Goal: Task Accomplishment & Management: Use online tool/utility

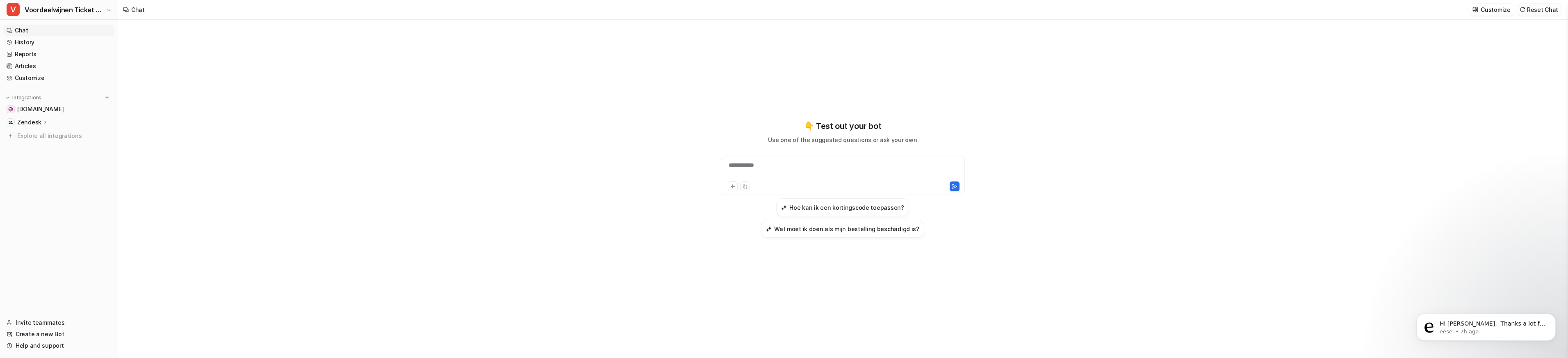
click at [1535, 11] on button "Reset Chat" at bounding box center [1539, 9] width 44 height 12
click at [30, 126] on div "Zendesk" at bounding box center [58, 122] width 111 height 11
click at [36, 137] on p "Overview" at bounding box center [36, 134] width 26 height 8
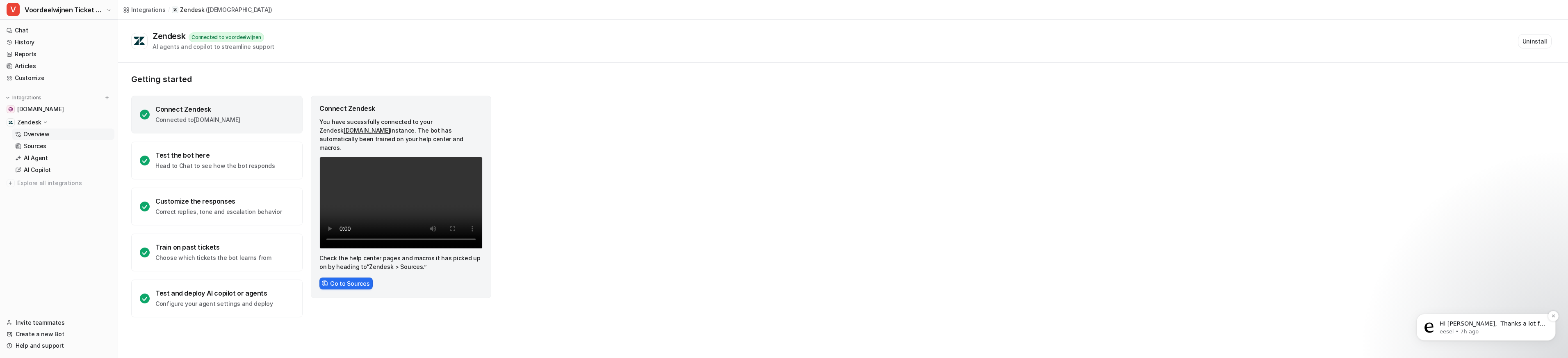
click at [1461, 333] on p "eesel • 7h ago" at bounding box center [1492, 332] width 106 height 8
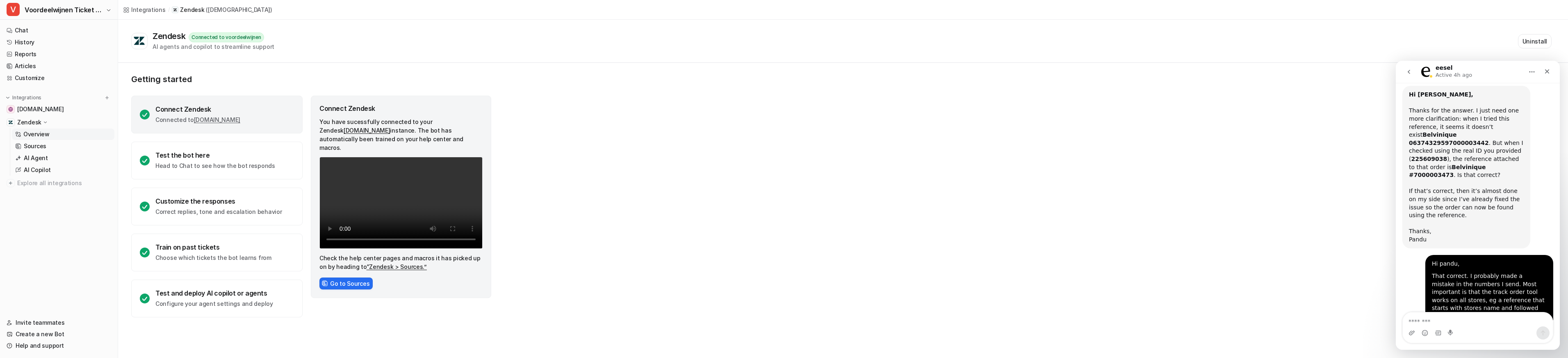
scroll to position [2627, 0]
click at [23, 32] on link "Chat" at bounding box center [58, 30] width 111 height 11
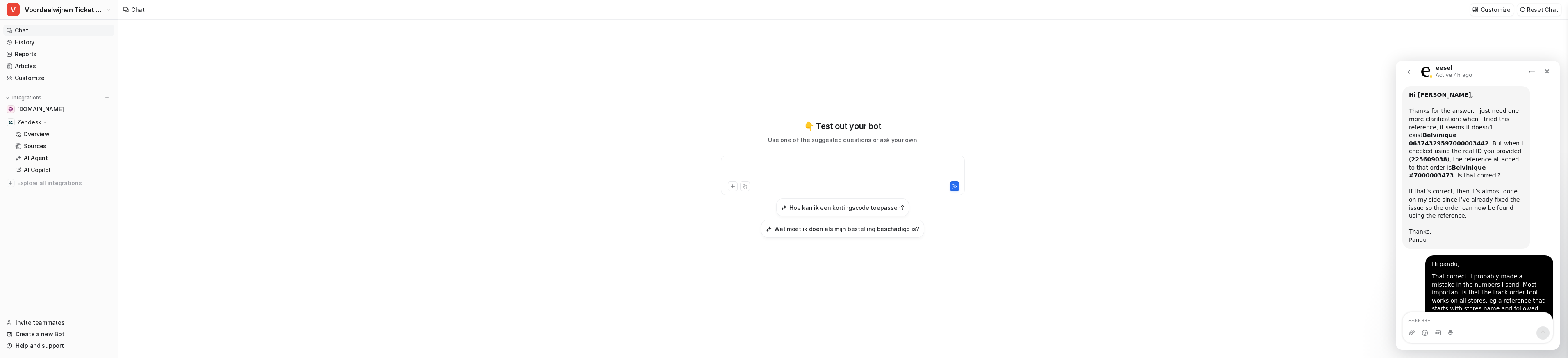
click at [761, 172] on div at bounding box center [843, 171] width 240 height 19
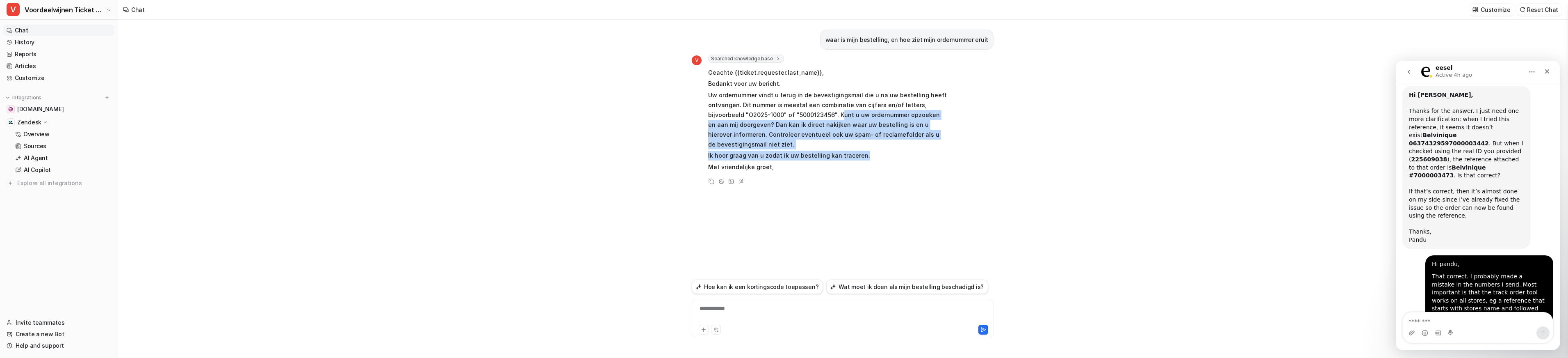
drag, startPoint x: 803, startPoint y: 113, endPoint x: 865, endPoint y: 145, distance: 69.8
click at [865, 145] on span "Geachte {{ticket.requester.last_name}}, Bedankt voor uw bericht. Uw ordernummer…" at bounding box center [828, 120] width 240 height 107
drag, startPoint x: 857, startPoint y: 144, endPoint x: 1066, endPoint y: 31, distance: 237.6
click at [858, 150] on p "Ik hoor graag van u zodat ik uw bestelling kan traceren." at bounding box center [828, 155] width 240 height 10
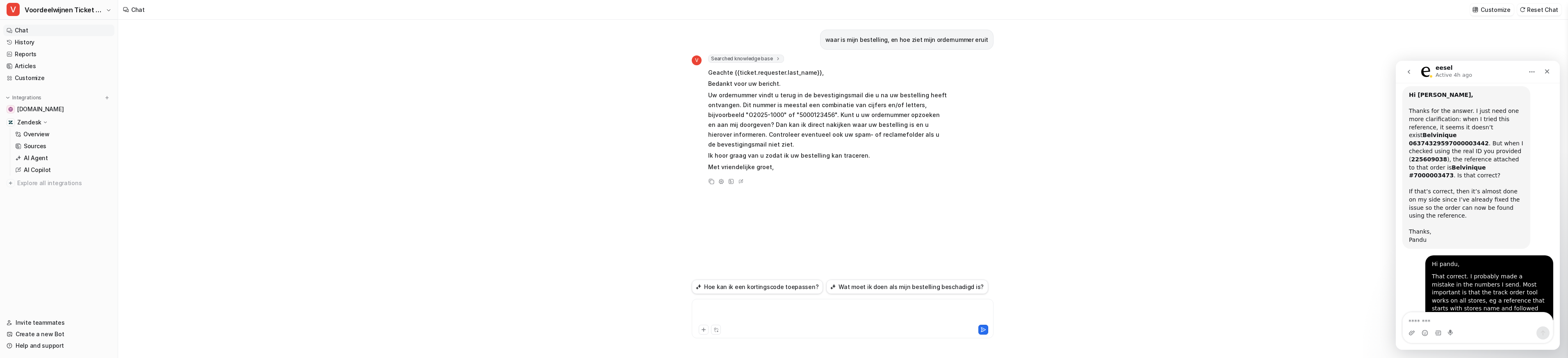
click at [739, 309] on div at bounding box center [843, 313] width 298 height 19
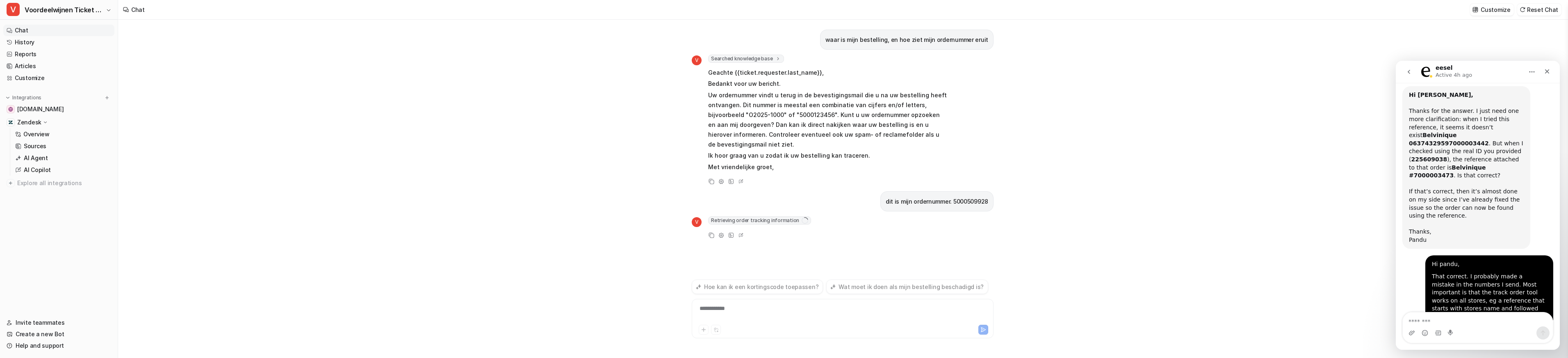
click at [789, 216] on span "Retrieving order tracking information" at bounding box center [760, 220] width 103 height 8
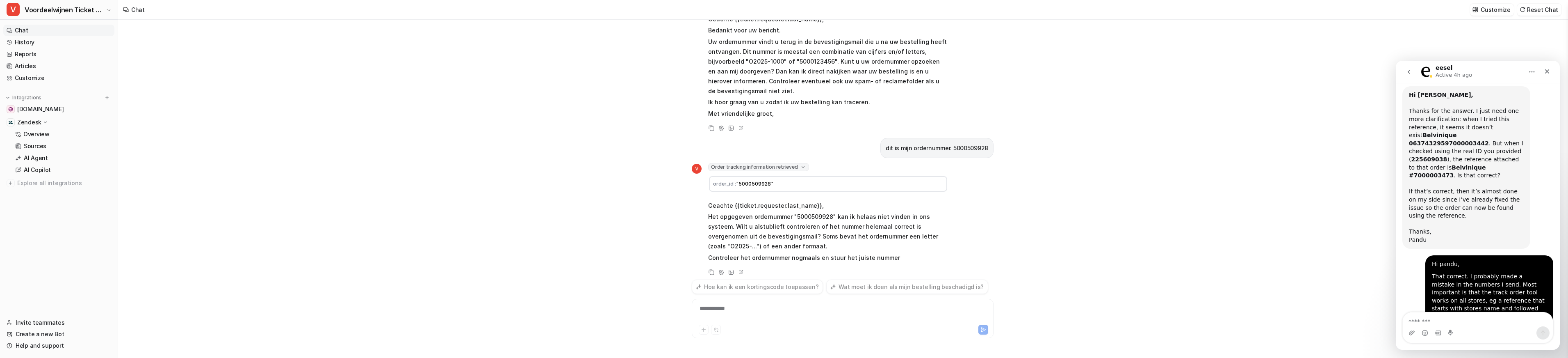
scroll to position [75, 0]
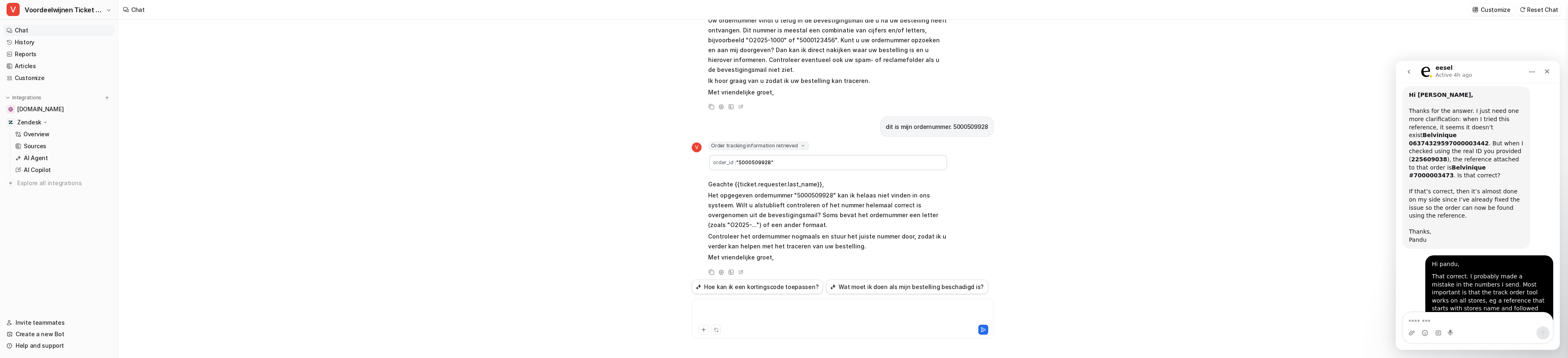
click at [761, 305] on div at bounding box center [843, 313] width 298 height 19
click at [716, 311] on div "**********" at bounding box center [843, 313] width 298 height 19
click at [805, 309] on div "**********" at bounding box center [843, 313] width 298 height 19
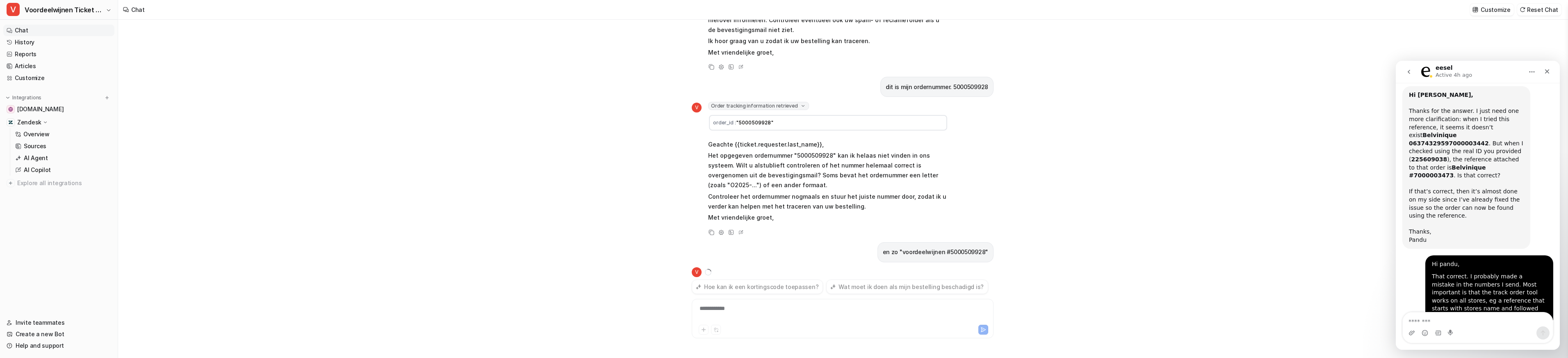
scroll to position [128, 0]
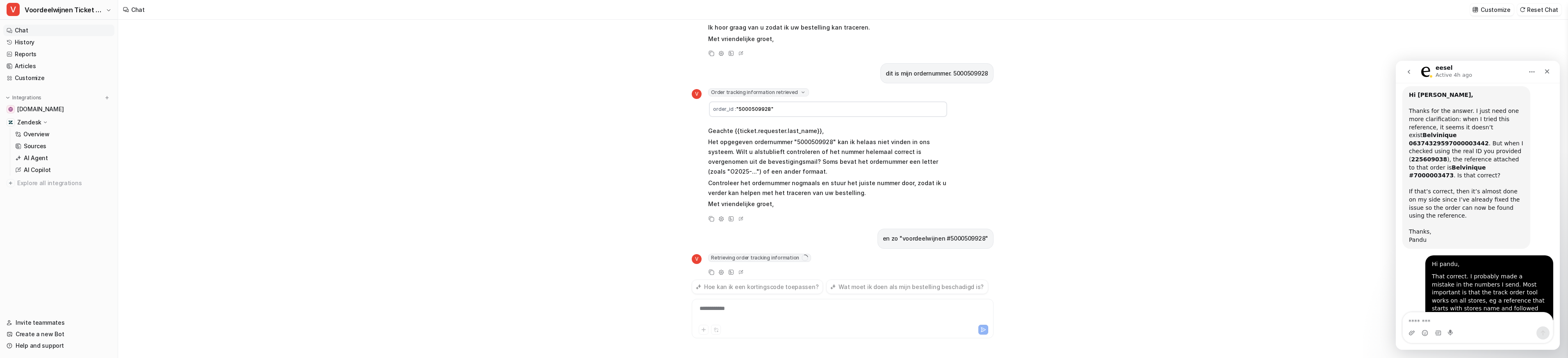
click at [774, 254] on span "Retrieving order tracking information" at bounding box center [760, 257] width 103 height 8
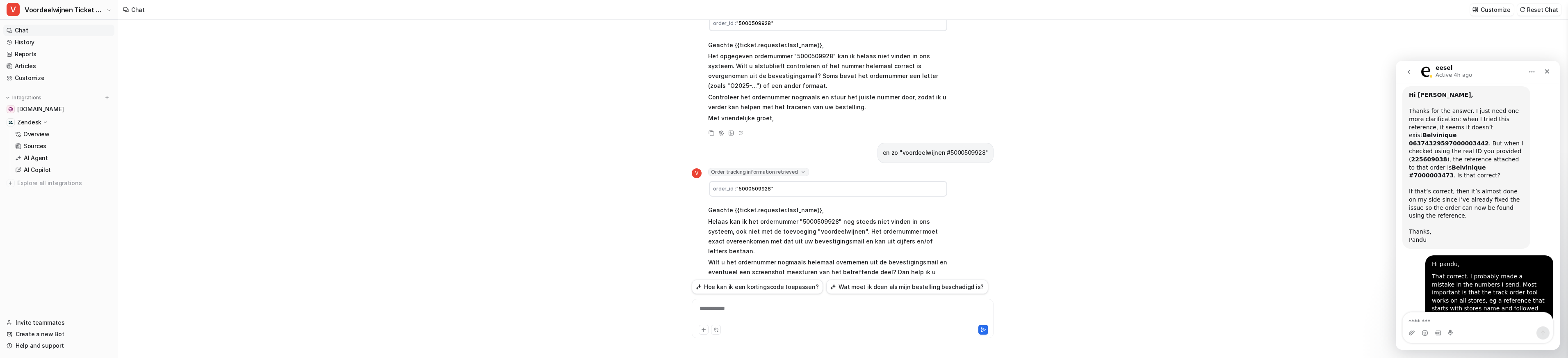
scroll to position [215, 0]
click at [706, 328] on icon at bounding box center [703, 329] width 6 height 6
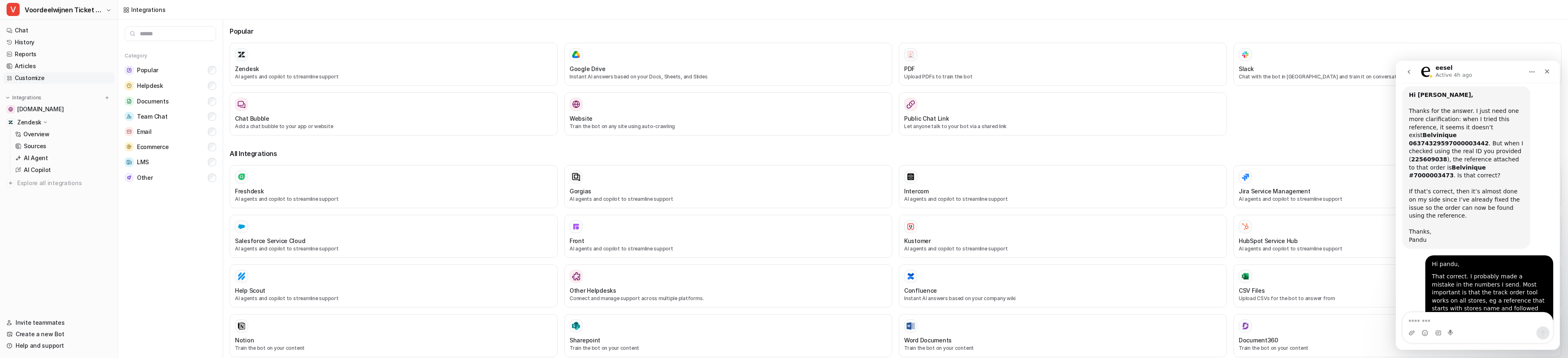
click at [26, 74] on link "Customize" at bounding box center [58, 78] width 111 height 11
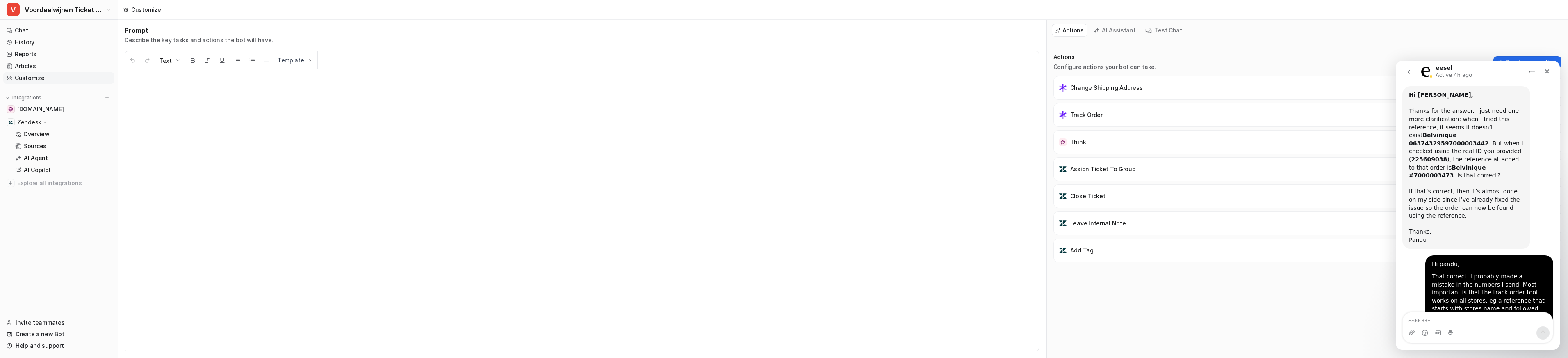
scroll to position [72, 0]
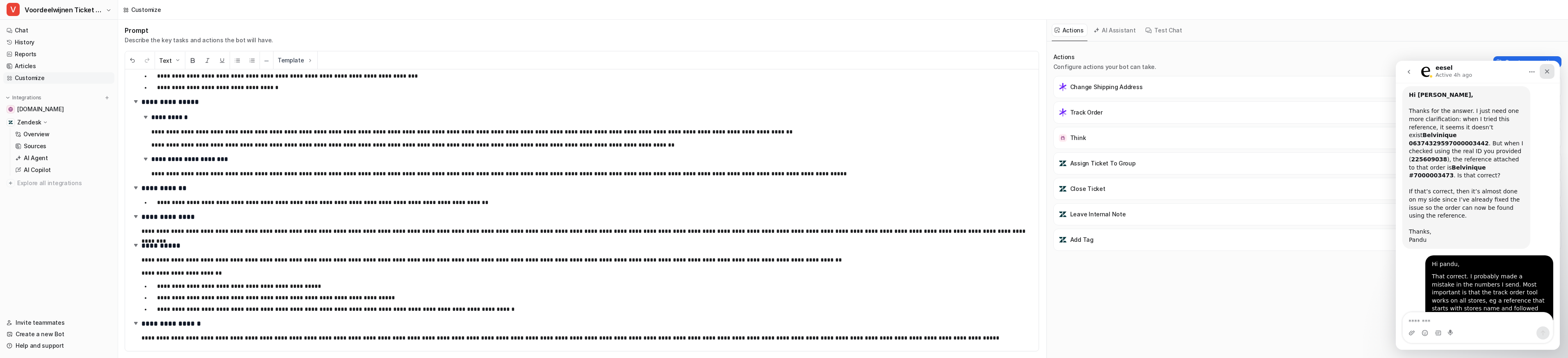
click at [1551, 74] on div "Close" at bounding box center [1547, 71] width 14 height 14
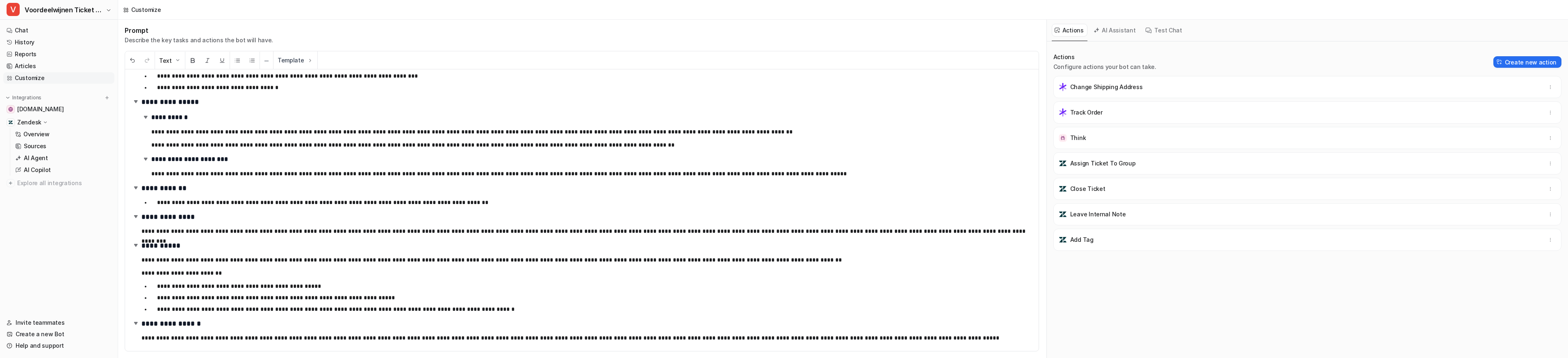
scroll to position [0, 0]
click at [1530, 64] on button "Create new action" at bounding box center [1527, 62] width 68 height 11
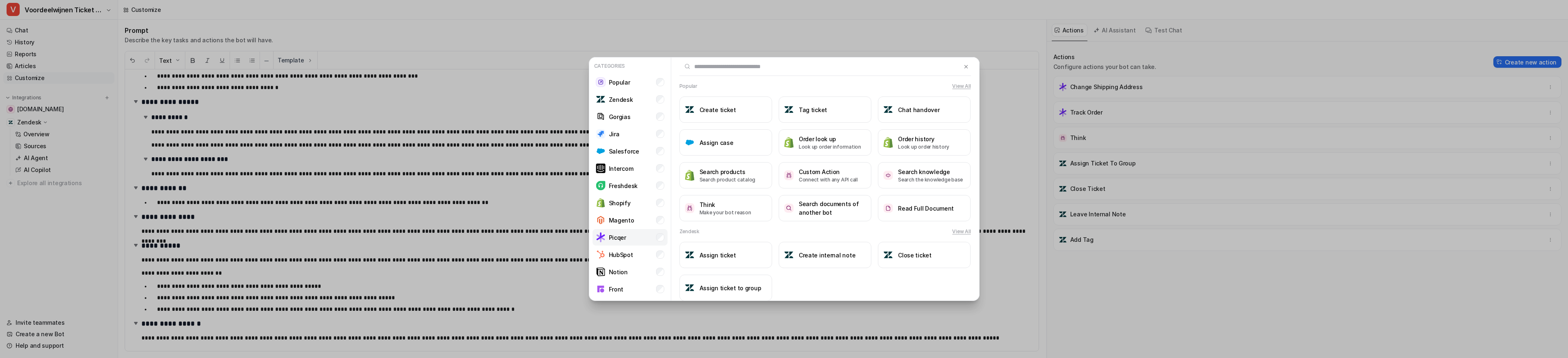
click at [618, 239] on p "Picqer" at bounding box center [617, 238] width 17 height 9
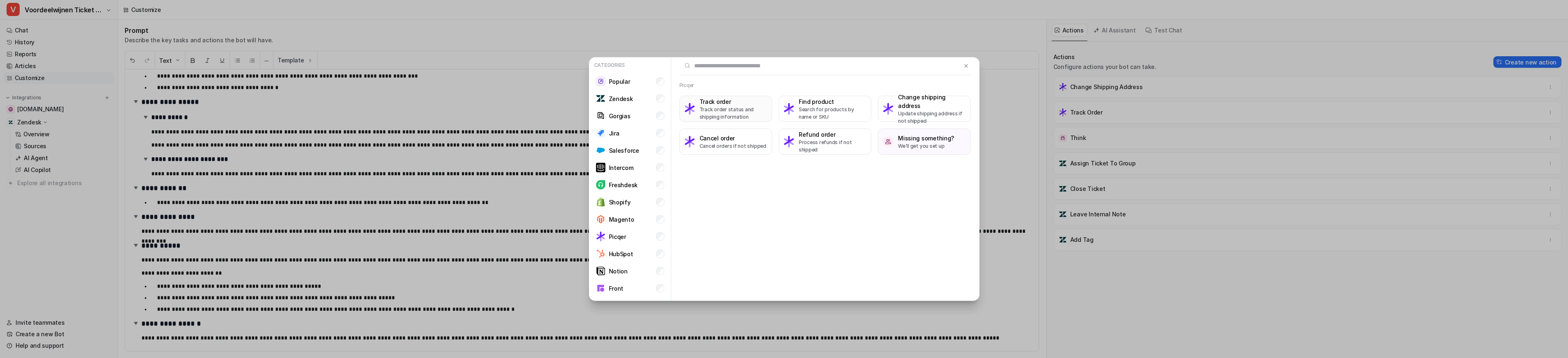
scroll to position [1, 0]
drag, startPoint x: 964, startPoint y: 65, endPoint x: 1010, endPoint y: 76, distance: 47.3
click at [964, 65] on img at bounding box center [965, 66] width 6 height 6
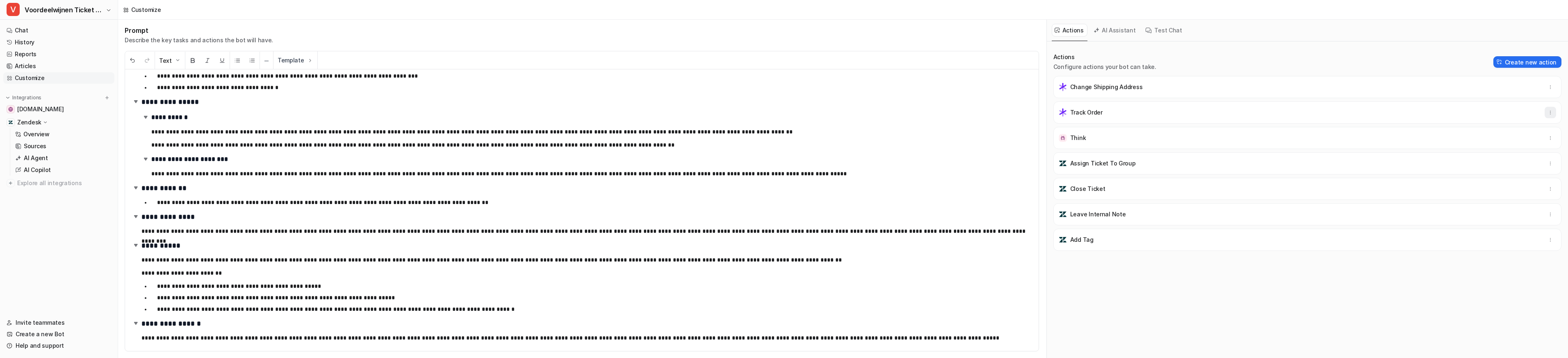
click at [1555, 111] on button "button" at bounding box center [1550, 113] width 11 height 11
click at [1492, 130] on span "Delete" at bounding box center [1488, 131] width 18 height 9
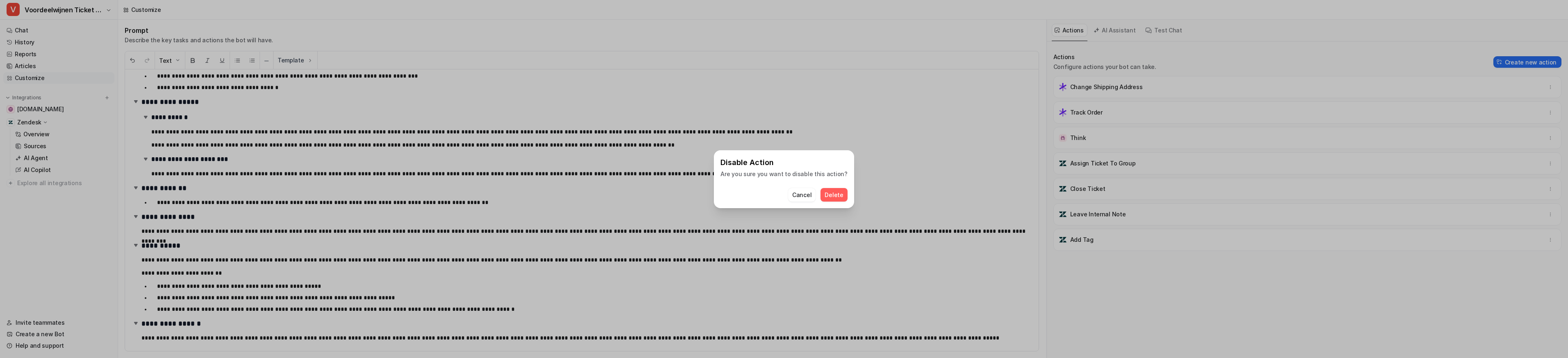
click at [835, 193] on span "Delete" at bounding box center [833, 195] width 18 height 9
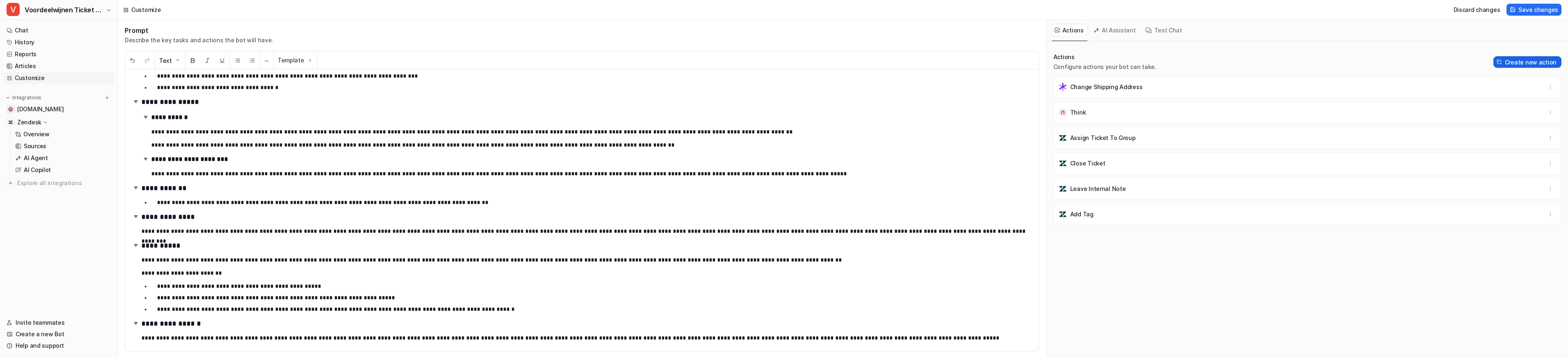
click at [1516, 55] on div "Actions Configure actions your bot can take. Create new action" at bounding box center [1307, 62] width 508 height 18
click at [1513, 62] on button "Create new action" at bounding box center [1527, 62] width 68 height 11
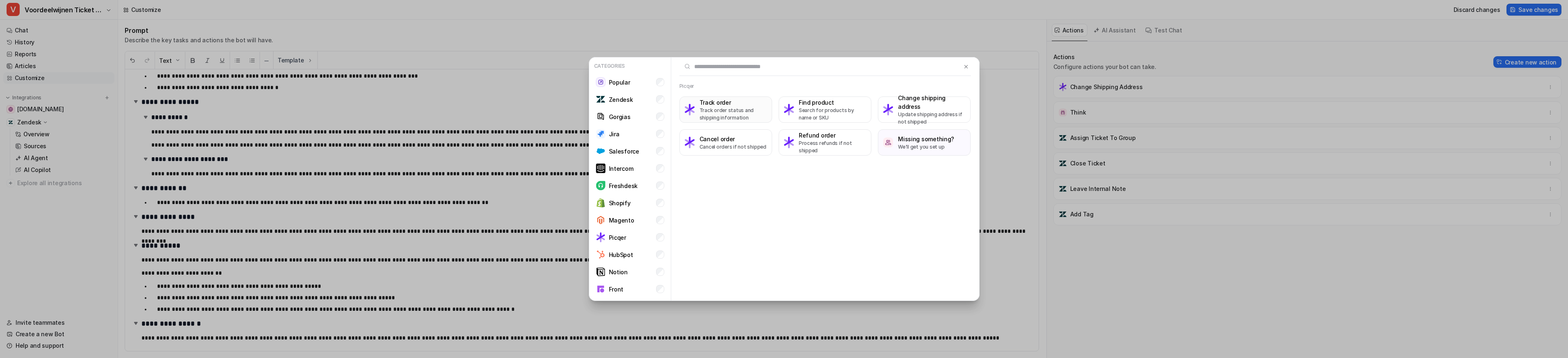
click at [718, 114] on p "Track order status and shipping information" at bounding box center [733, 114] width 67 height 14
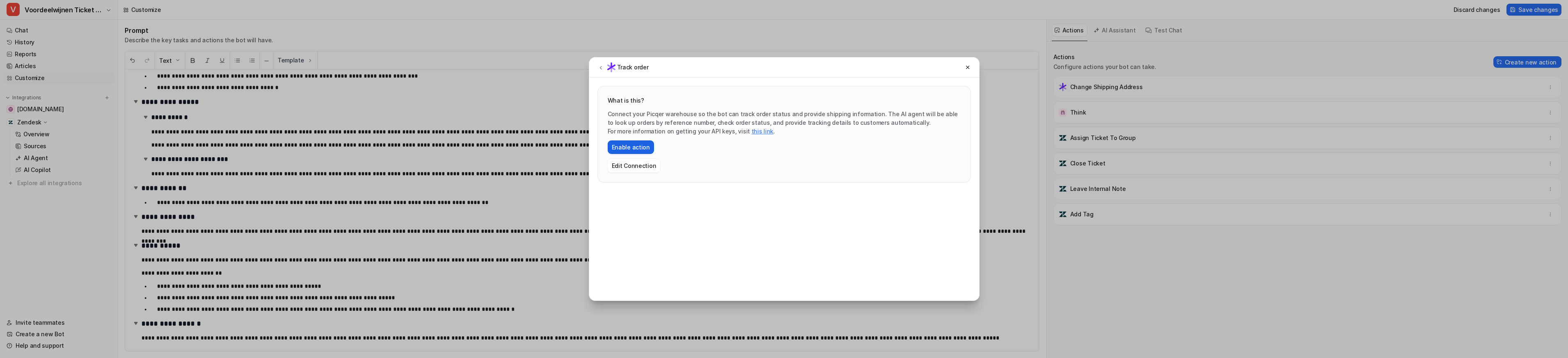
click at [623, 146] on button "Enable action" at bounding box center [631, 147] width 47 height 14
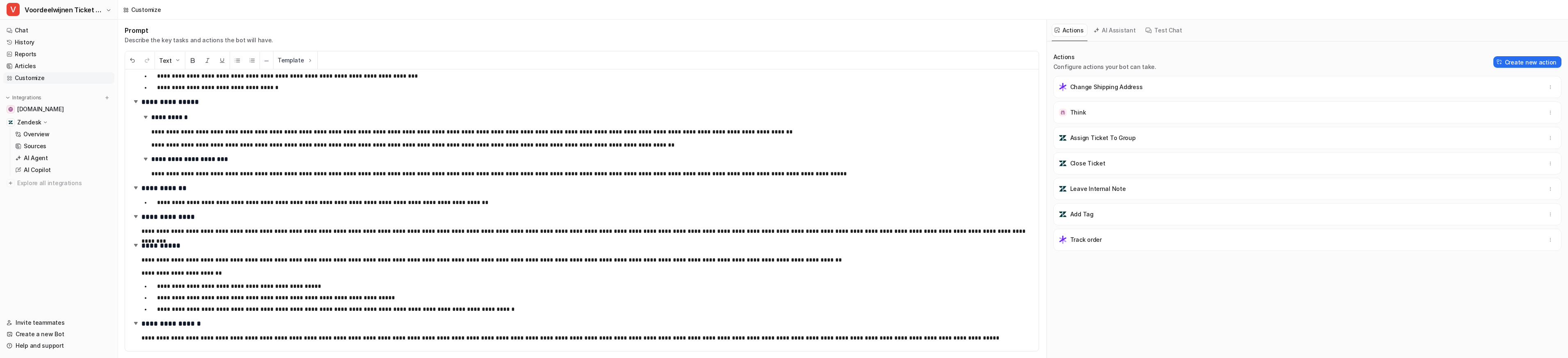
drag, startPoint x: 1171, startPoint y: 31, endPoint x: 1177, endPoint y: 42, distance: 12.5
click at [1171, 31] on button "Test Chat" at bounding box center [1163, 30] width 43 height 13
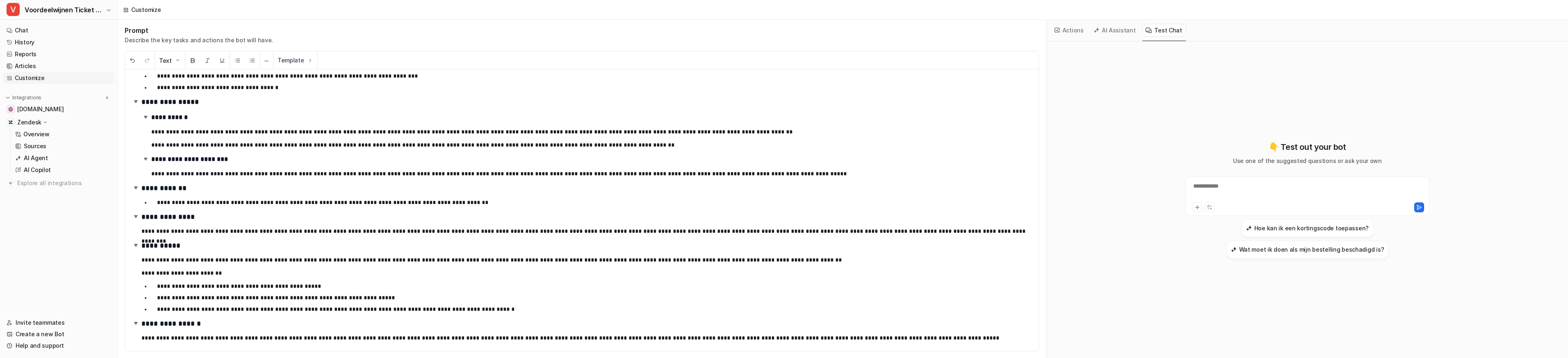
click at [1200, 181] on div "**********" at bounding box center [1307, 196] width 244 height 40
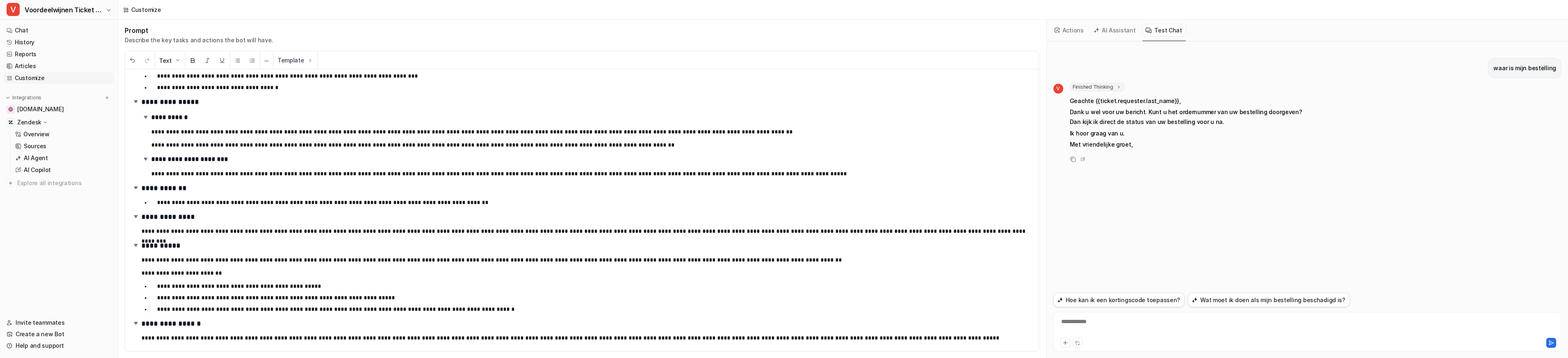
click at [1088, 325] on div "**********" at bounding box center [1307, 327] width 504 height 19
paste div
click at [1103, 195] on span "Retrieving order tracking information" at bounding box center [1121, 198] width 103 height 8
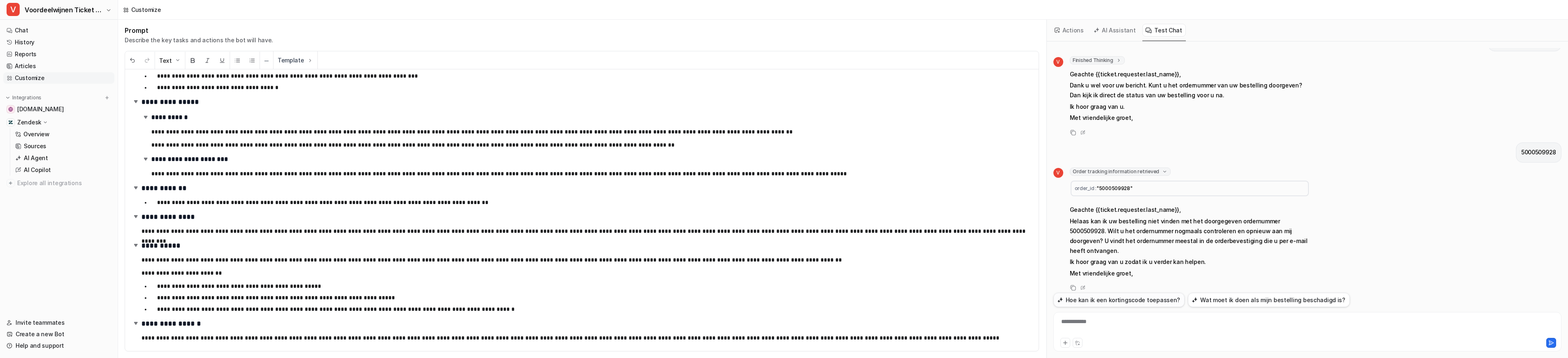
drag, startPoint x: 1208, startPoint y: 302, endPoint x: 1158, endPoint y: 293, distance: 50.8
click at [1206, 301] on button "Wat moet ik doen als mijn bestelling beschadigd is?" at bounding box center [1269, 299] width 162 height 14
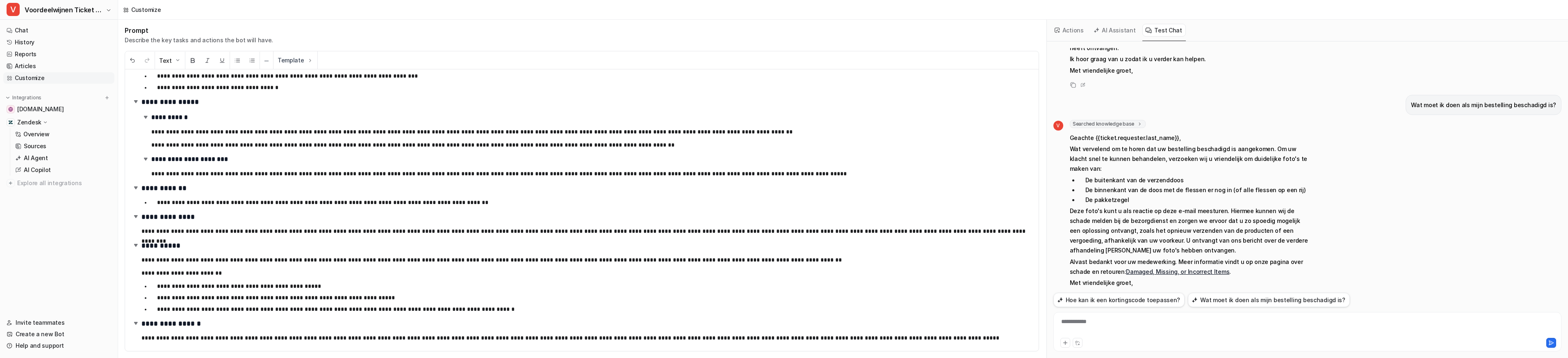
click at [1114, 120] on span "Searched knowledge base" at bounding box center [1107, 123] width 76 height 8
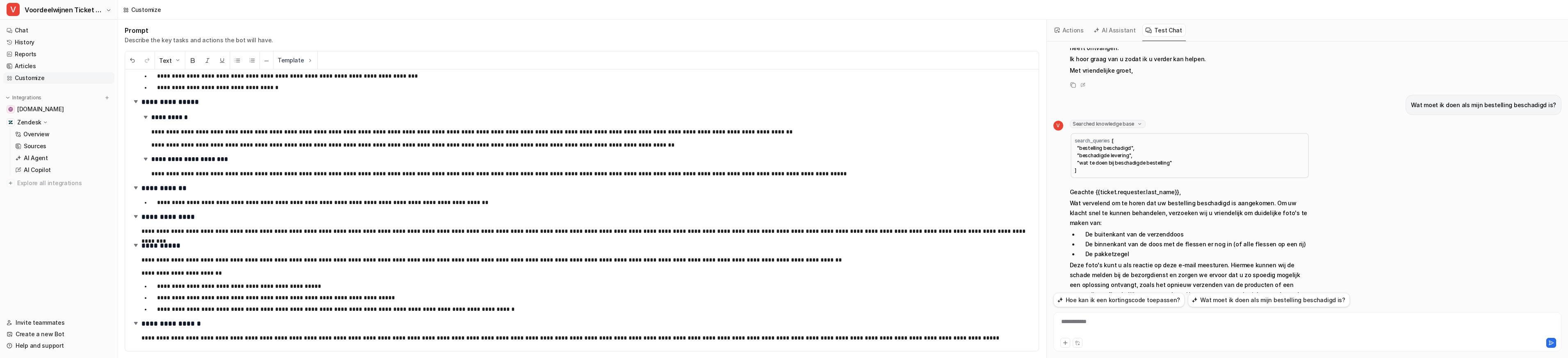
click at [1108, 120] on span "Searched knowledge base" at bounding box center [1107, 123] width 76 height 8
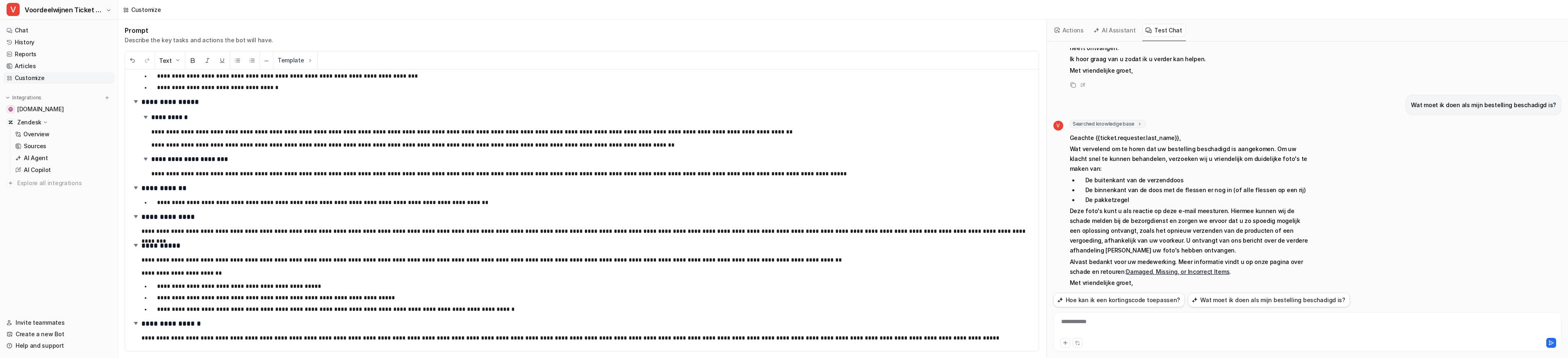
click at [368, 171] on p "**********" at bounding box center [591, 174] width 880 height 10
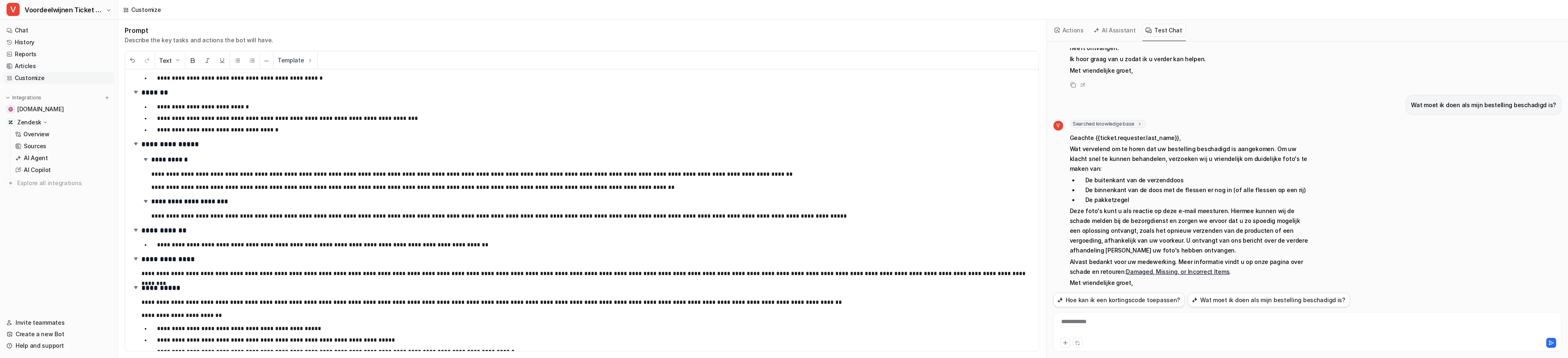
scroll to position [22, 0]
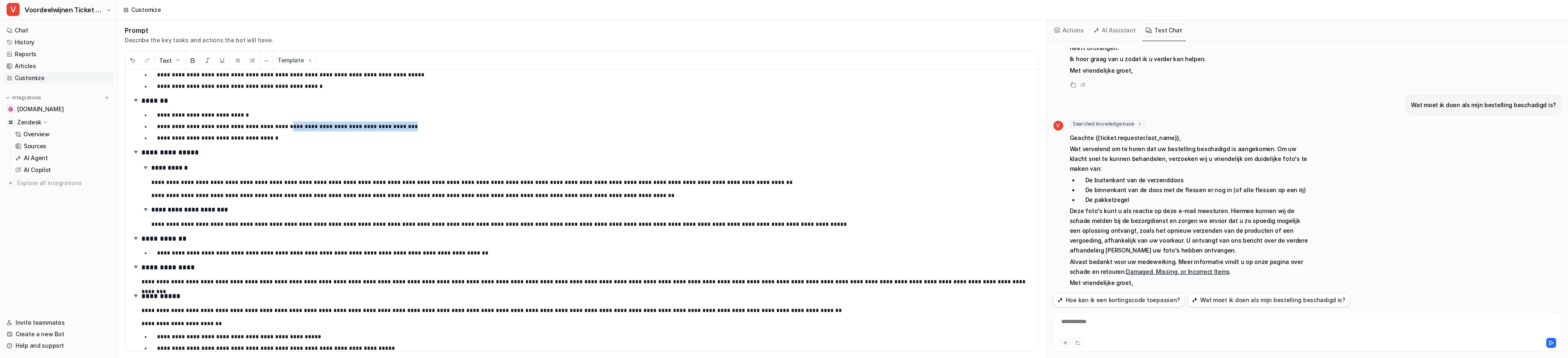
drag, startPoint x: 386, startPoint y: 129, endPoint x: 299, endPoint y: 128, distance: 87.0
click at [275, 127] on p "**********" at bounding box center [595, 126] width 875 height 10
click at [322, 145] on div "**********" at bounding box center [581, 210] width 913 height 282
drag, startPoint x: 1522, startPoint y: 11, endPoint x: 1511, endPoint y: 13, distance: 11.2
click at [1522, 11] on span "Save changes" at bounding box center [1538, 9] width 40 height 9
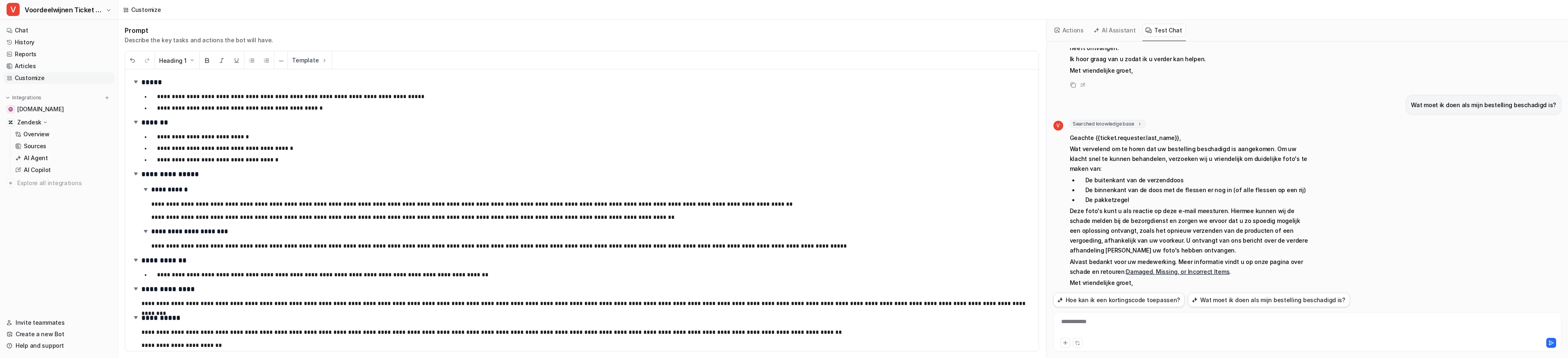
scroll to position [0, 0]
drag, startPoint x: 1093, startPoint y: 297, endPoint x: 1104, endPoint y: 284, distance: 17.0
click at [1093, 297] on button "Hoe kan ik een kortingscode toepassen?" at bounding box center [1119, 299] width 131 height 14
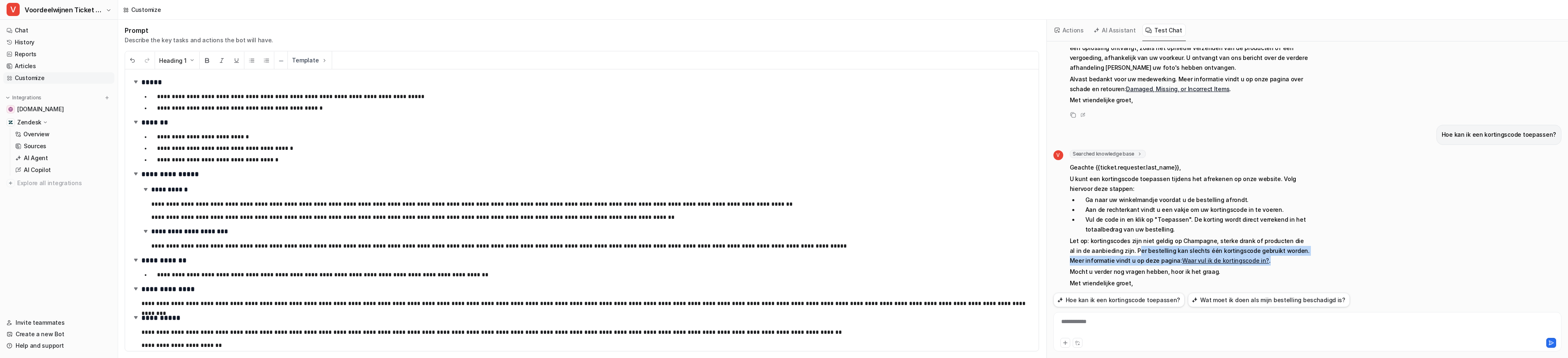
drag, startPoint x: 1114, startPoint y: 233, endPoint x: 1247, endPoint y: 246, distance: 133.6
click at [1249, 243] on p "Let op: kortingscodes zijn niet geldig op Champagne, sterke drank of producten …" at bounding box center [1190, 250] width 240 height 30
click at [1241, 267] on p "Mocht u verder nog vragen hebben, hoor ik het graag." at bounding box center [1190, 272] width 240 height 10
drag, startPoint x: 1249, startPoint y: 241, endPoint x: 1113, endPoint y: 231, distance: 136.4
click at [1113, 236] on p "Let op: kortingscodes zijn niet geldig op Champagne, sterke drank of producten …" at bounding box center [1190, 250] width 240 height 30
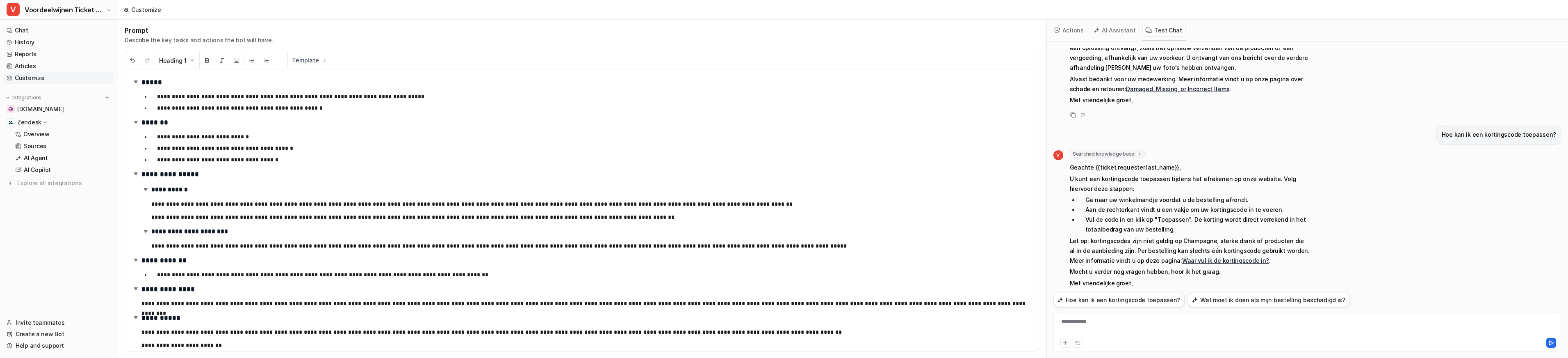
click at [1117, 243] on p "Let op: kortingscodes zijn niet geldig op Champagne, sterke drank of producten …" at bounding box center [1190, 250] width 240 height 30
click at [1078, 329] on div at bounding box center [1307, 327] width 504 height 19
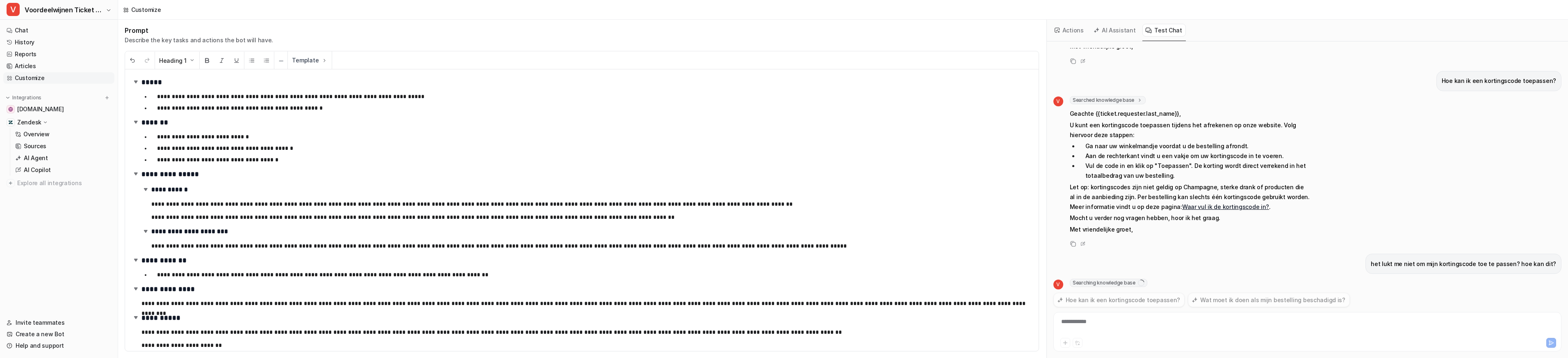
drag, startPoint x: 1129, startPoint y: 262, endPoint x: 1141, endPoint y: 257, distance: 13.0
click at [1129, 279] on span "Searching knowledge base" at bounding box center [1108, 282] width 77 height 8
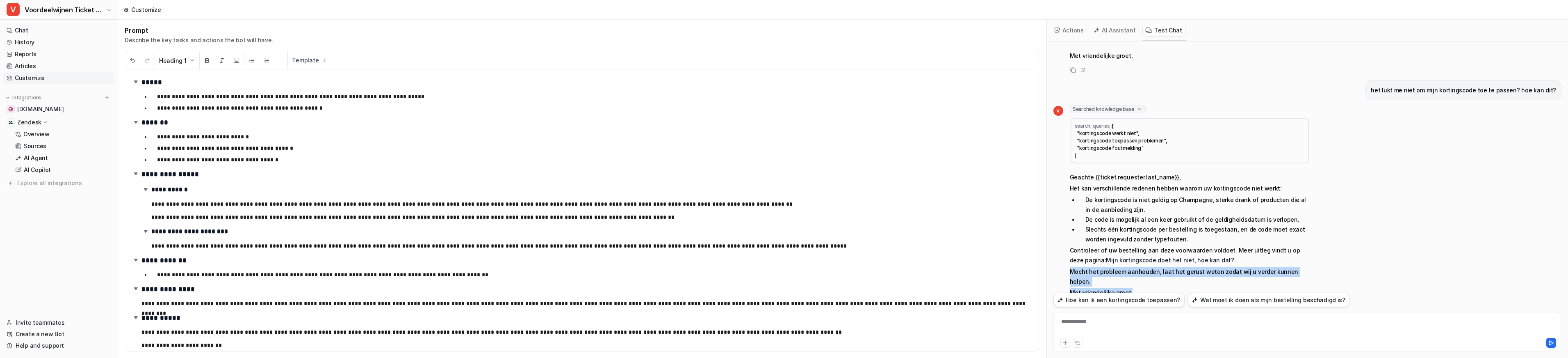
drag, startPoint x: 1134, startPoint y: 263, endPoint x: 1068, endPoint y: 254, distance: 66.6
click at [1068, 254] on div "V Searched knowledge base search_queries : [ "kortingscode werkt niet", "kortin…" at bounding box center [1181, 202] width 256 height 194
click at [1200, 267] on p "Mocht het probleem aanhouden, laat het gerust weten zodat wij u verder kunnen h…" at bounding box center [1190, 276] width 240 height 20
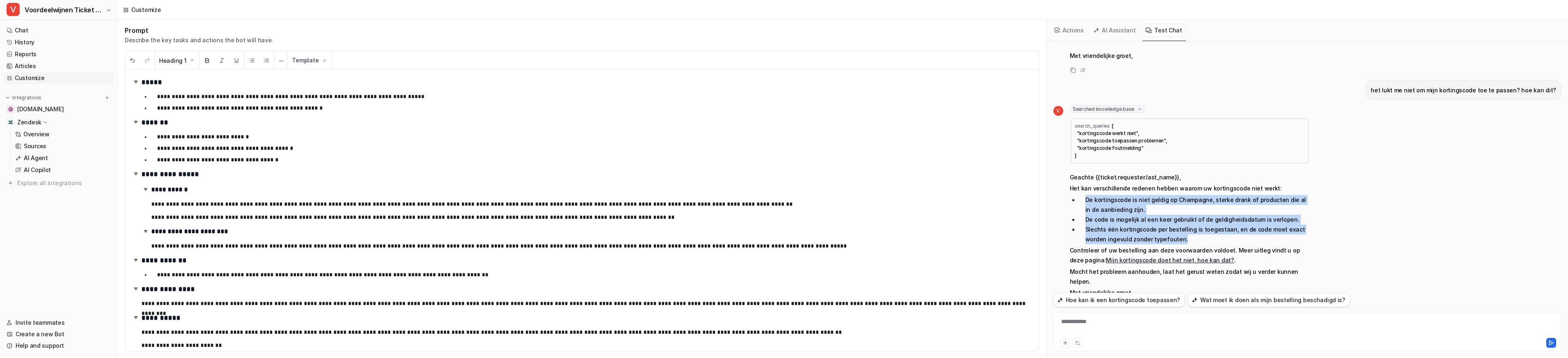
drag, startPoint x: 1085, startPoint y: 177, endPoint x: 1176, endPoint y: 219, distance: 100.2
click at [1178, 220] on ul "De kortingscode is niet geldig op Champagne, sterke drank of producten die al i…" at bounding box center [1190, 220] width 240 height 49
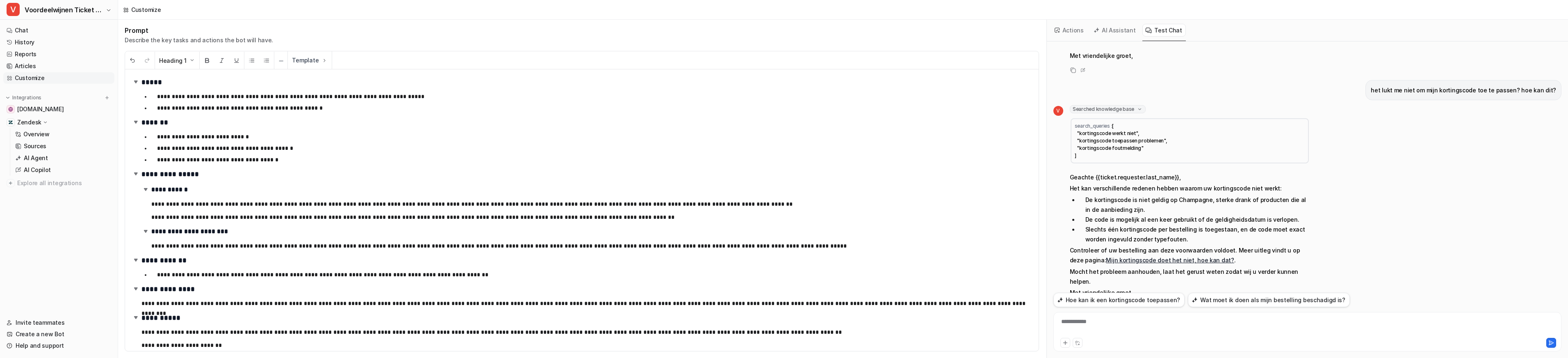
click at [1173, 225] on li "Slechts één kortingscode per bestelling is toegestaan, en de code moet exact wo…" at bounding box center [1193, 234] width 231 height 20
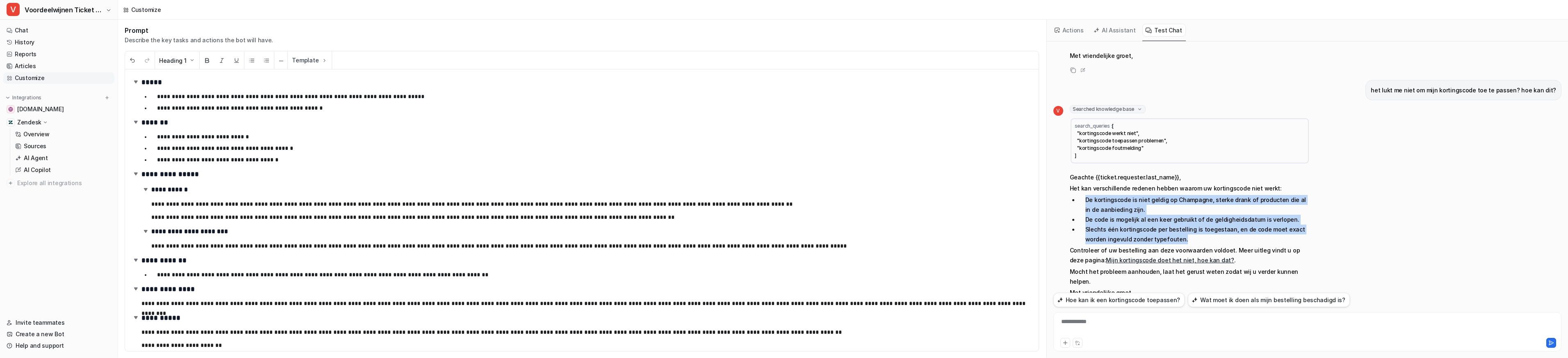
drag, startPoint x: 1170, startPoint y: 218, endPoint x: 1087, endPoint y: 179, distance: 91.7
click at [1087, 195] on ul "De kortingscode is niet geldig op Champagne, sterke drank of producten die al i…" at bounding box center [1190, 220] width 240 height 49
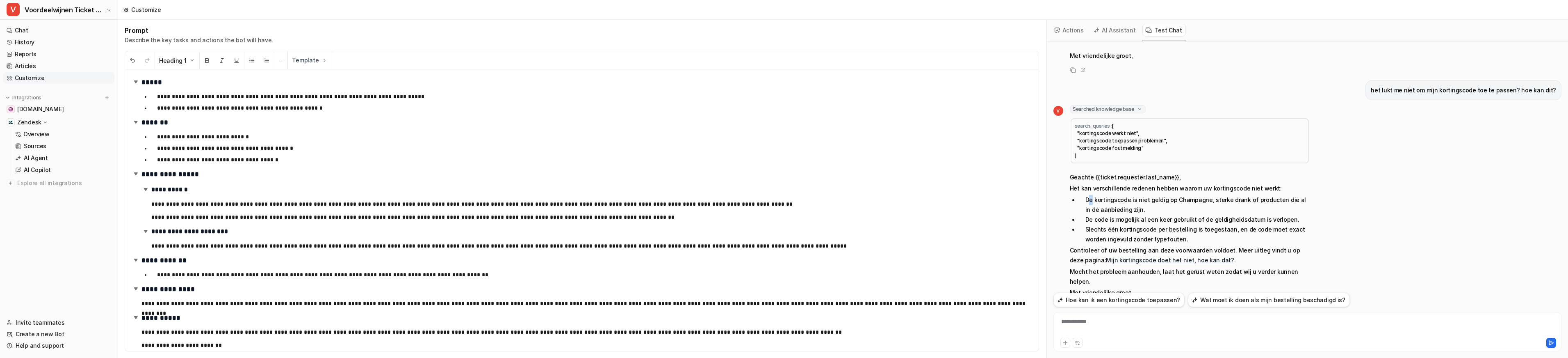
click at [1091, 195] on li "De kortingscode is niet geldig op Champagne, sterke drank of producten die al i…" at bounding box center [1193, 204] width 231 height 20
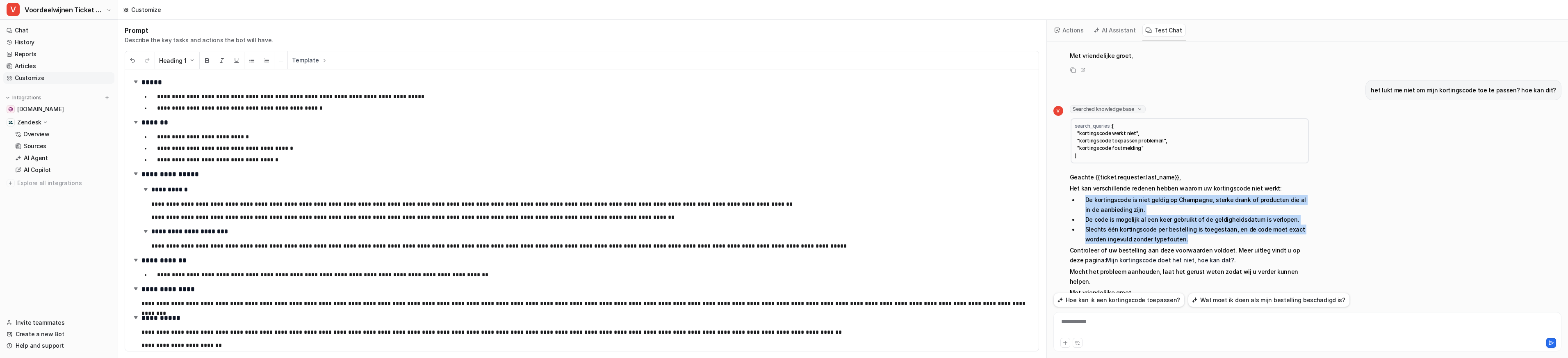
drag, startPoint x: 1087, startPoint y: 182, endPoint x: 1162, endPoint y: 220, distance: 84.1
click at [1162, 220] on ul "De kortingscode is niet geldig op Champagne, sterke drank of producten die al i…" at bounding box center [1190, 220] width 240 height 49
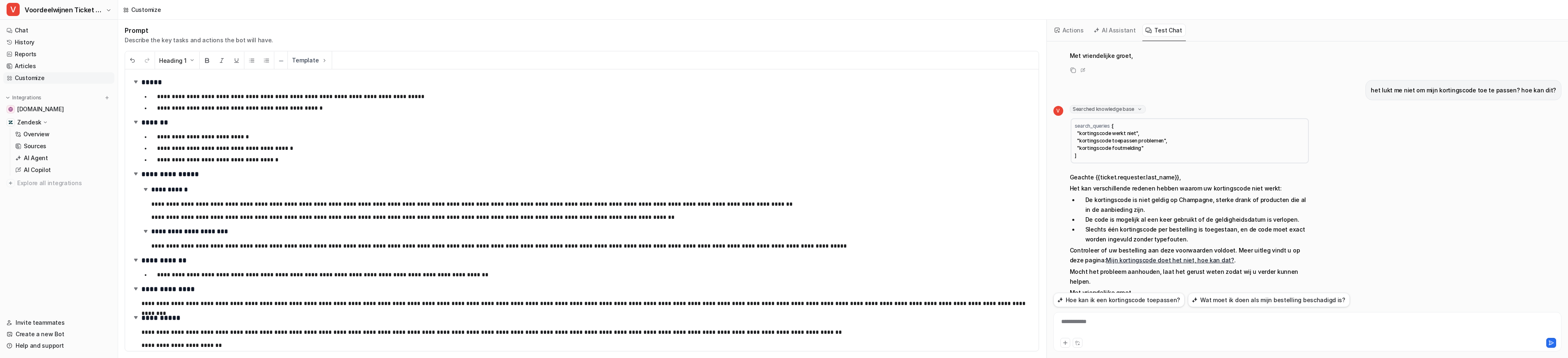
click at [1162, 225] on li "Slechts één kortingscode per bestelling is toegestaan, en de code moet exact wo…" at bounding box center [1193, 234] width 231 height 20
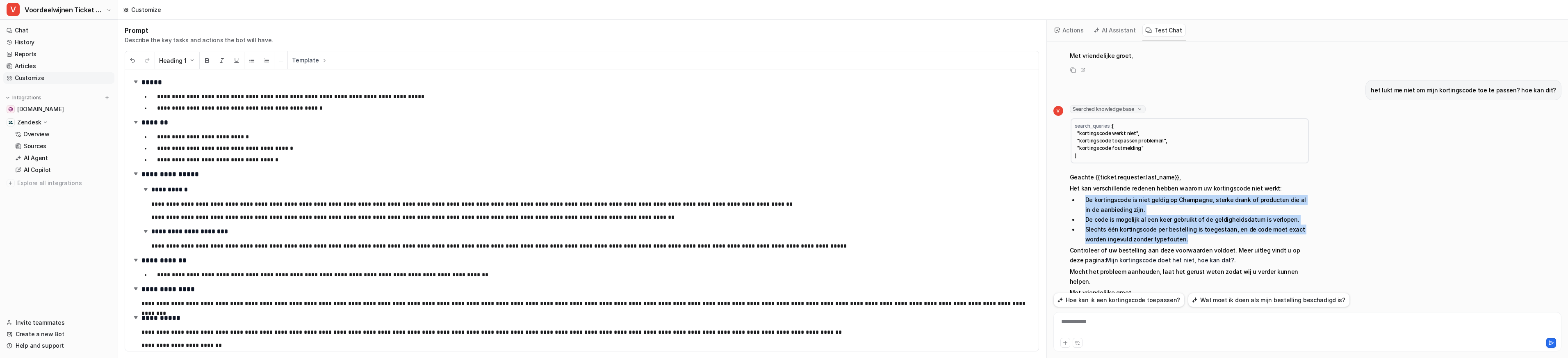
drag, startPoint x: 1162, startPoint y: 220, endPoint x: 1084, endPoint y: 179, distance: 88.1
click at [1084, 195] on ul "De kortingscode is niet geldig op Champagne, sterke drank of producten die al i…" at bounding box center [1190, 220] width 240 height 49
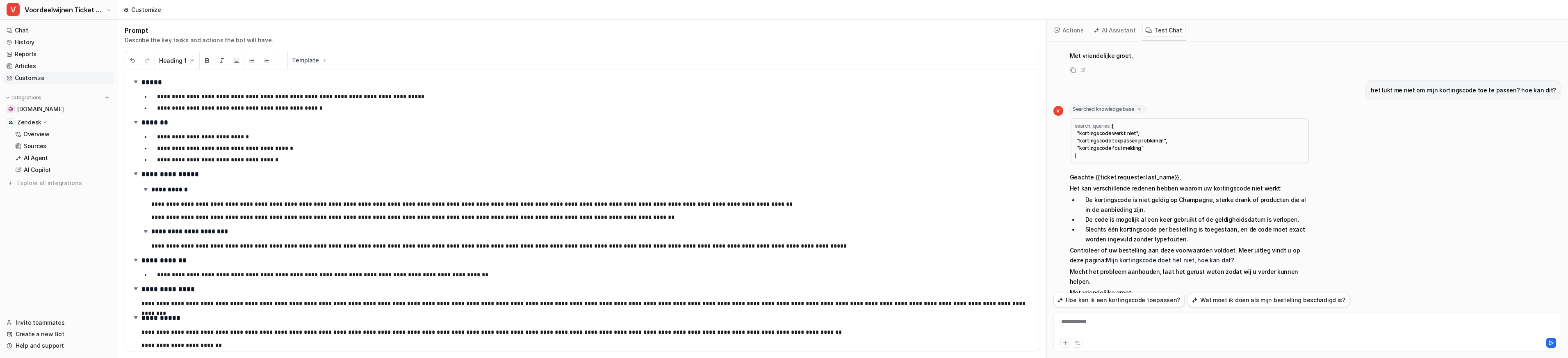
click at [1088, 195] on li "De kortingscode is niet geldig op Champagne, sterke drank of producten die al i…" at bounding box center [1193, 204] width 231 height 20
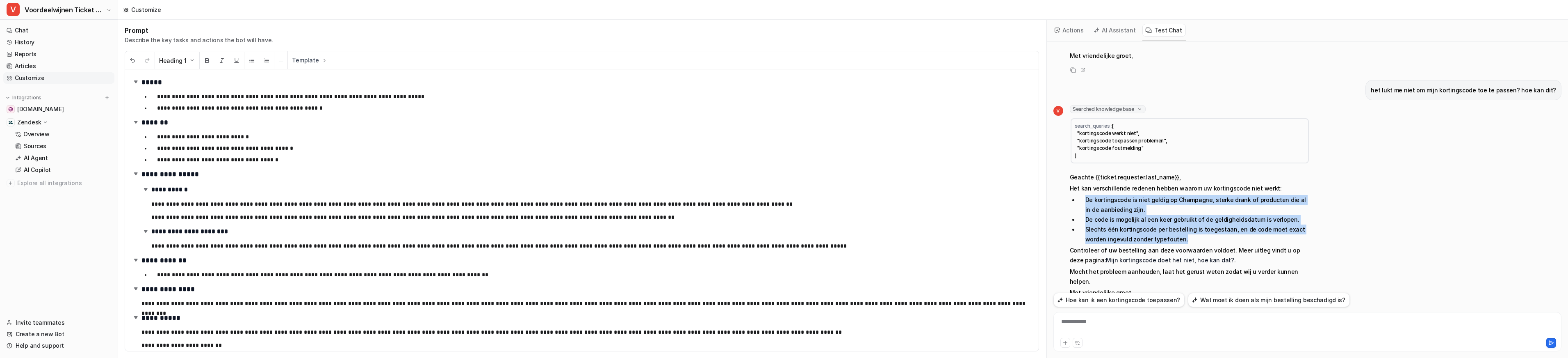
drag, startPoint x: 1084, startPoint y: 180, endPoint x: 1168, endPoint y: 218, distance: 92.2
click at [1168, 218] on ul "De kortingscode is niet geldig op Champagne, sterke drank of producten die al i…" at bounding box center [1190, 220] width 240 height 49
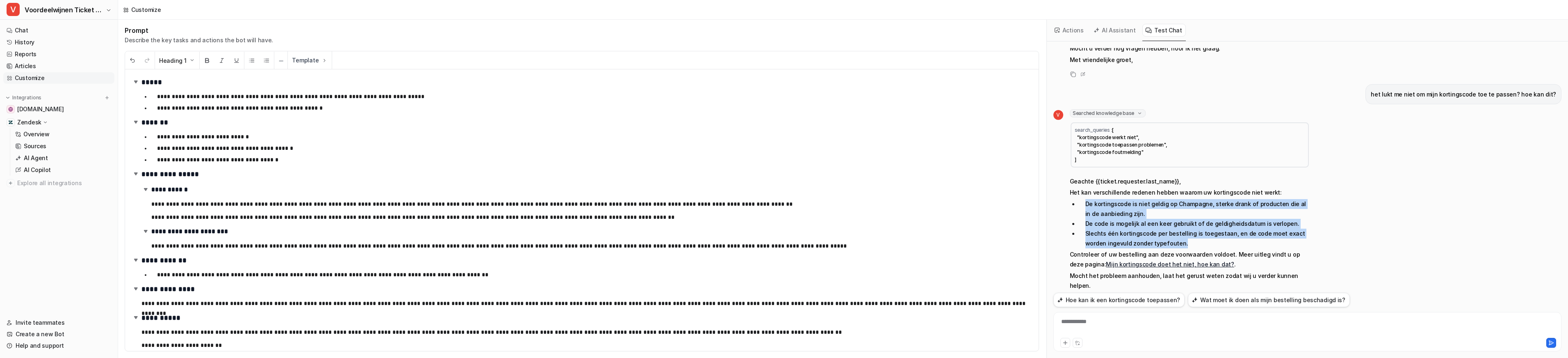
scroll to position [0, 0]
click at [1162, 228] on li "Slechts één kortingscode per bestelling is toegestaan, en de code moet exact wo…" at bounding box center [1193, 238] width 231 height 20
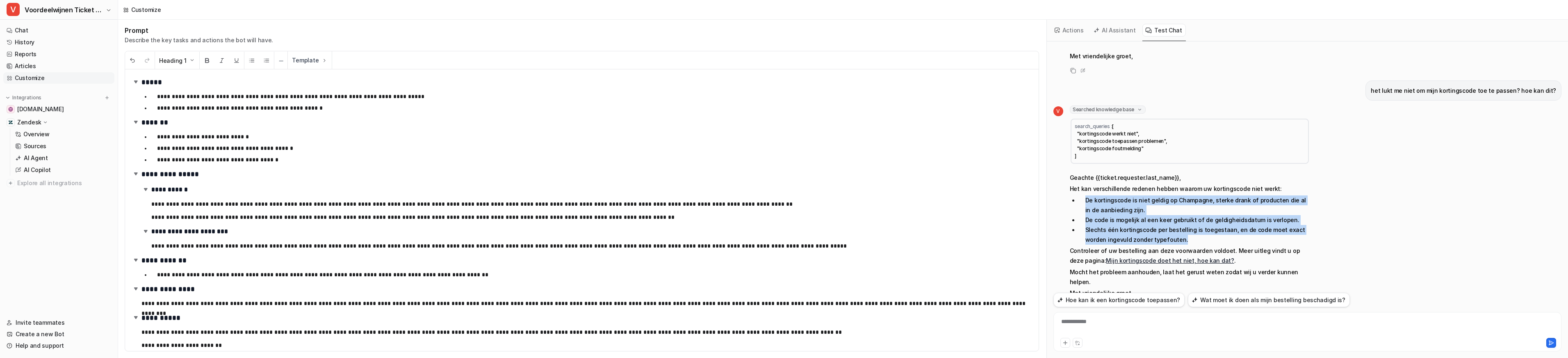
drag, startPoint x: 1165, startPoint y: 225, endPoint x: 1085, endPoint y: 184, distance: 89.9
click at [1085, 196] on ul "De kortingscode is niet geldig op Champagne, sterke drank of producten die al i…" at bounding box center [1190, 220] width 240 height 49
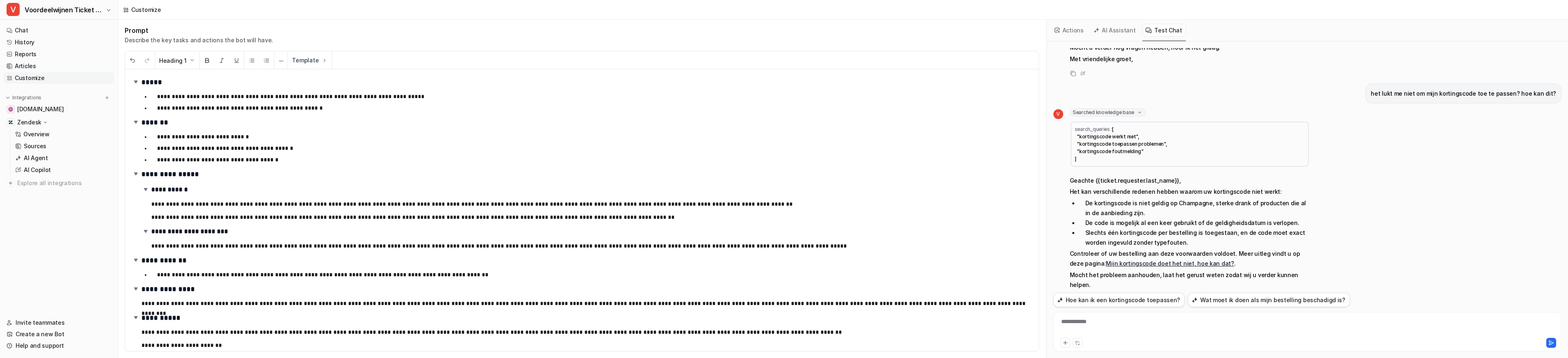
click at [1090, 198] on li "De kortingscode is niet geldig op Champagne, sterke drank of producten die al i…" at bounding box center [1193, 208] width 231 height 20
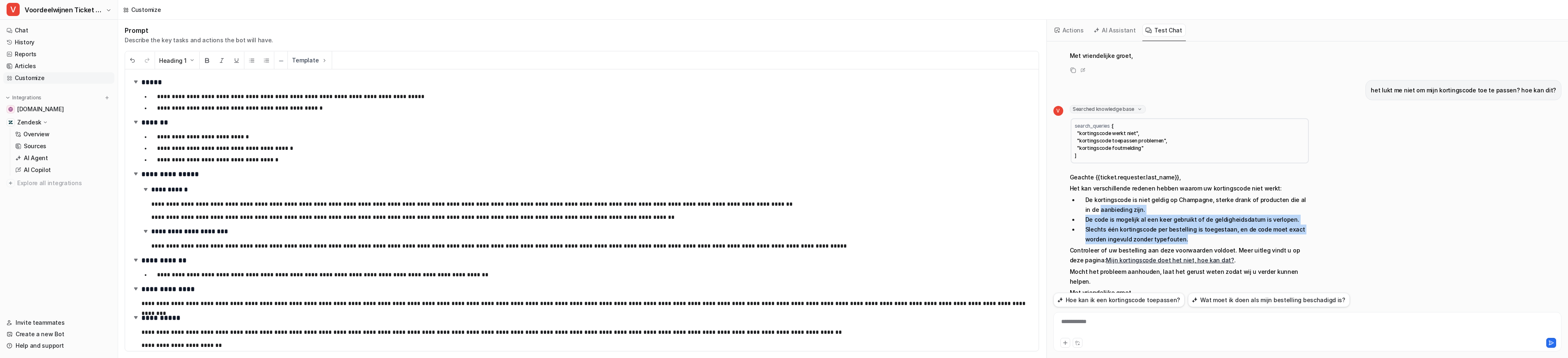
drag, startPoint x: 1086, startPoint y: 183, endPoint x: 1166, endPoint y: 220, distance: 88.1
click at [1166, 220] on ul "De kortingscode is niet geldig op Champagne, sterke drank of producten die al i…" at bounding box center [1190, 220] width 240 height 49
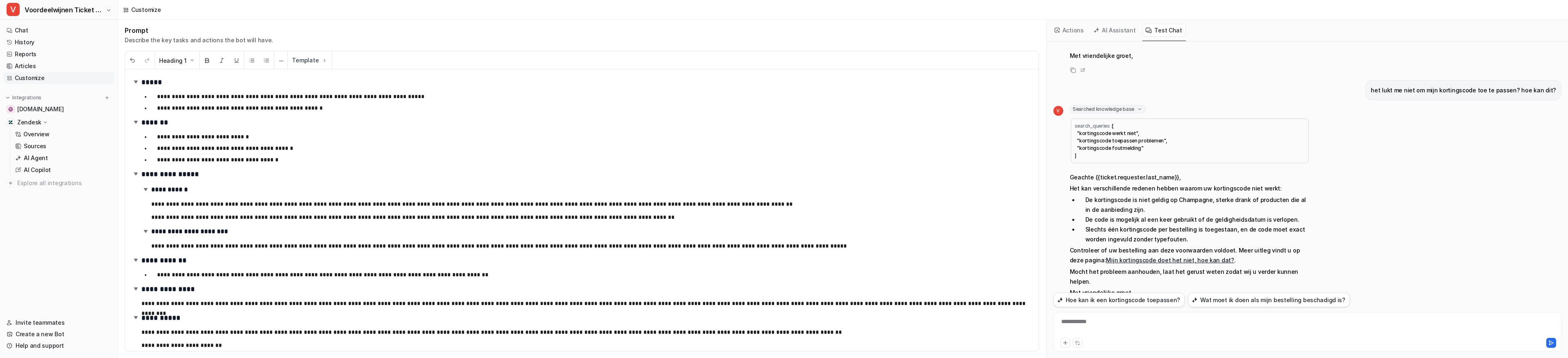
click at [1163, 225] on li "Slechts één kortingscode per bestelling is toegestaan, en de code moet exact wo…" at bounding box center [1193, 234] width 231 height 20
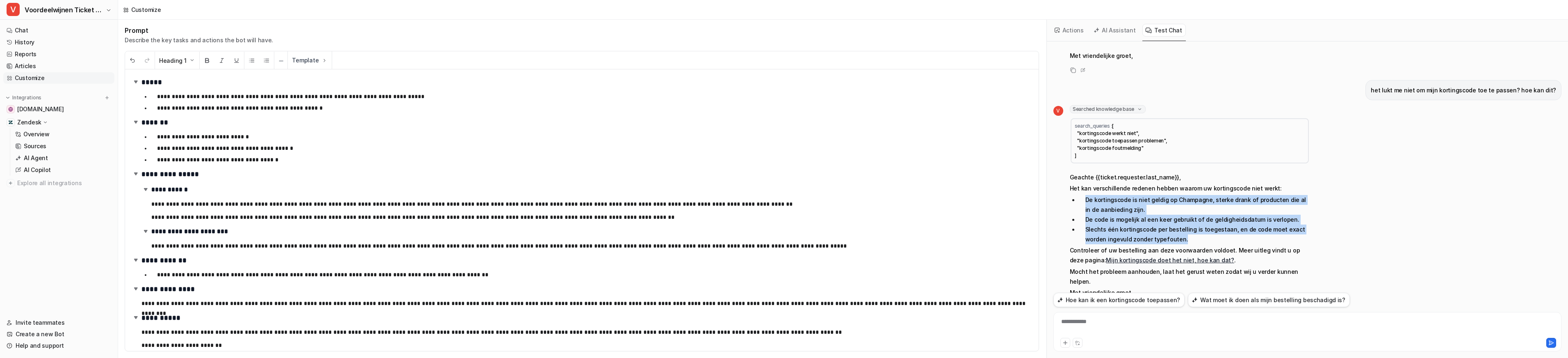
scroll to position [0, 1]
drag, startPoint x: 1156, startPoint y: 216, endPoint x: 1087, endPoint y: 181, distance: 77.4
click at [1087, 195] on ul "De kortingscode is niet geldig op Champagne, sterke drank of producten die al i…" at bounding box center [1190, 220] width 240 height 49
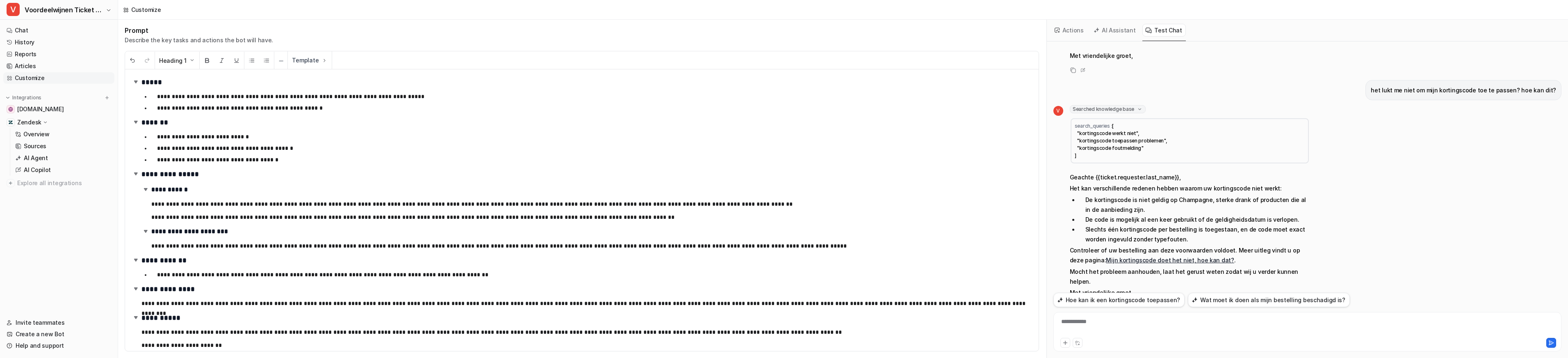
click at [1101, 195] on li "De kortingscode is niet geldig op Champagne, sterke drank of producten die al i…" at bounding box center [1193, 204] width 231 height 20
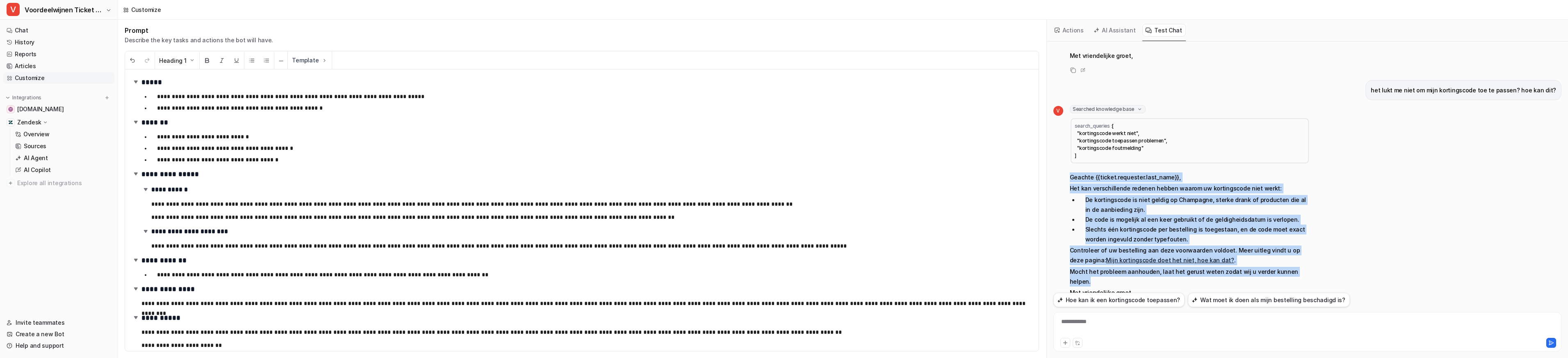
drag, startPoint x: 1060, startPoint y: 153, endPoint x: 1303, endPoint y: 252, distance: 262.4
click at [1303, 252] on div "V Searched knowledge base search_queries : [ "kortingscode werkt niet", "kortin…" at bounding box center [1181, 202] width 256 height 194
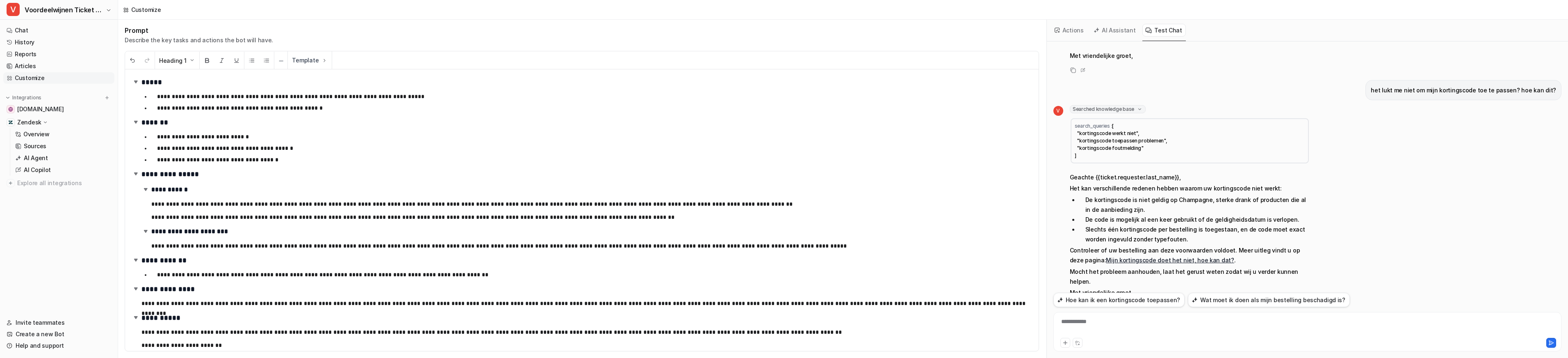
click at [1302, 267] on p "Mocht het probleem aanhouden, laat het gerust weten zodat wij u verder kunnen h…" at bounding box center [1190, 276] width 240 height 20
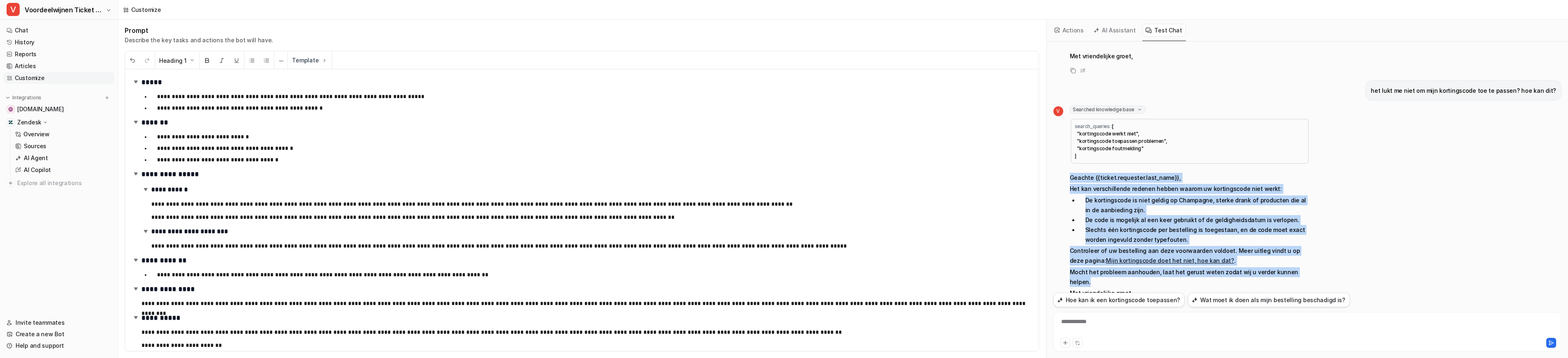
drag, startPoint x: 1303, startPoint y: 252, endPoint x: 1066, endPoint y: 158, distance: 255.0
click at [1066, 158] on div "V Searched knowledge base search_queries : [ "kortingscode werkt niet", "kortin…" at bounding box center [1181, 203] width 256 height 194
click at [1076, 173] on p "Geachte {{ticket.requester.last_name}}," at bounding box center [1190, 178] width 240 height 10
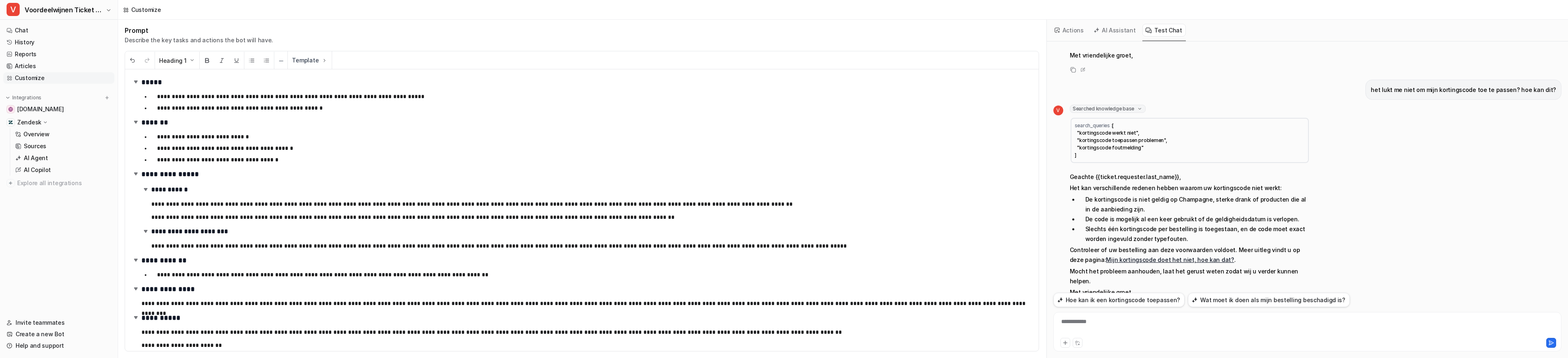
scroll to position [639, 0]
drag, startPoint x: 1066, startPoint y: 231, endPoint x: 1215, endPoint y: 240, distance: 149.3
click at [1215, 240] on div "V Searched knowledge base search_queries : [ "kortingscode werkt niet", "kortin…" at bounding box center [1181, 202] width 256 height 194
click at [1215, 245] on p "Controleer of uw bestelling aan deze voorwaarden voldoet. Meer uitleg vindt u o…" at bounding box center [1190, 255] width 240 height 20
drag, startPoint x: 1215, startPoint y: 240, endPoint x: 1072, endPoint y: 233, distance: 143.2
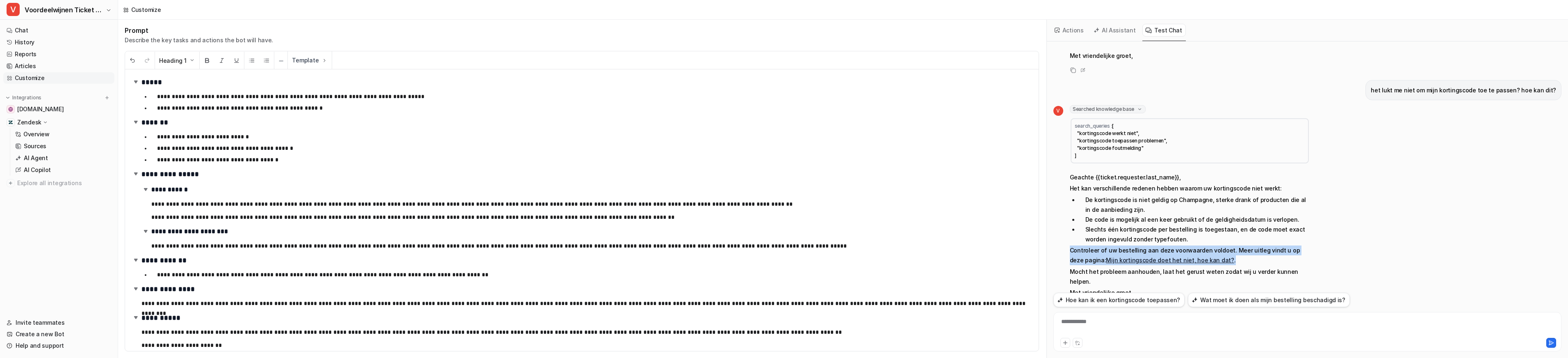
click at [1072, 245] on p "Controleer of uw bestelling aan deze voorwaarden voldoet. Meer uitleg vindt u o…" at bounding box center [1190, 255] width 240 height 20
drag, startPoint x: 1071, startPoint y: 232, endPoint x: 1213, endPoint y: 240, distance: 142.2
click at [1213, 245] on p "Controleer of uw bestelling aan deze voorwaarden voldoet. Meer uitleg vindt u o…" at bounding box center [1190, 255] width 240 height 20
drag, startPoint x: 1173, startPoint y: 218, endPoint x: 1165, endPoint y: 218, distance: 8.0
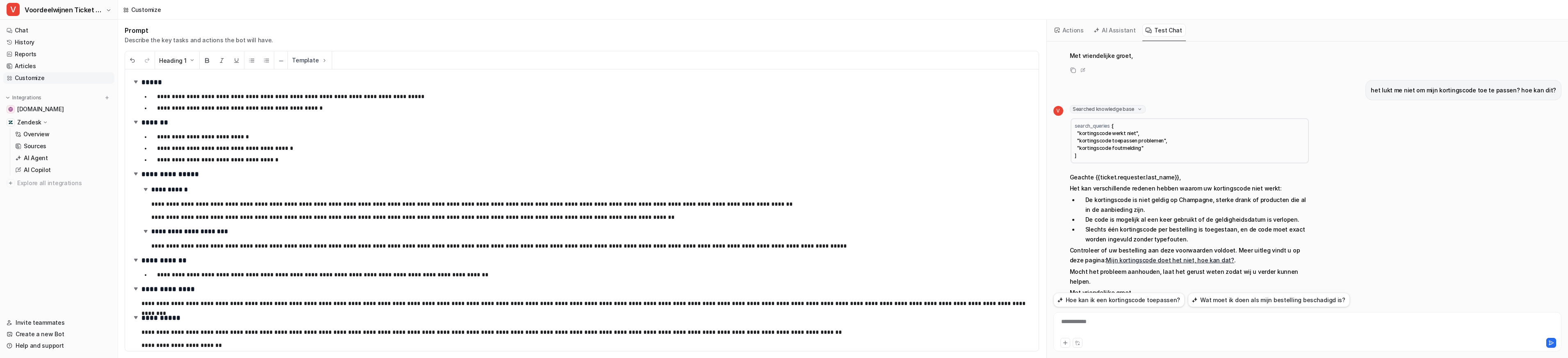
click at [1173, 225] on li "Slechts één kortingscode per bestelling is toegestaan, en de code moet exact wo…" at bounding box center [1193, 234] width 231 height 20
drag, startPoint x: 1158, startPoint y: 216, endPoint x: 1086, endPoint y: 201, distance: 73.5
click at [1086, 201] on ul "De kortingscode is niet geldig op Champagne, sterke drank of producten die al i…" at bounding box center [1190, 220] width 240 height 49
click at [1089, 215] on li "De code is mogelijk al een keer gebruikt of de geldigheidsdatum is verlopen." at bounding box center [1193, 220] width 231 height 10
click at [49, 146] on link "Sources" at bounding box center [63, 146] width 102 height 11
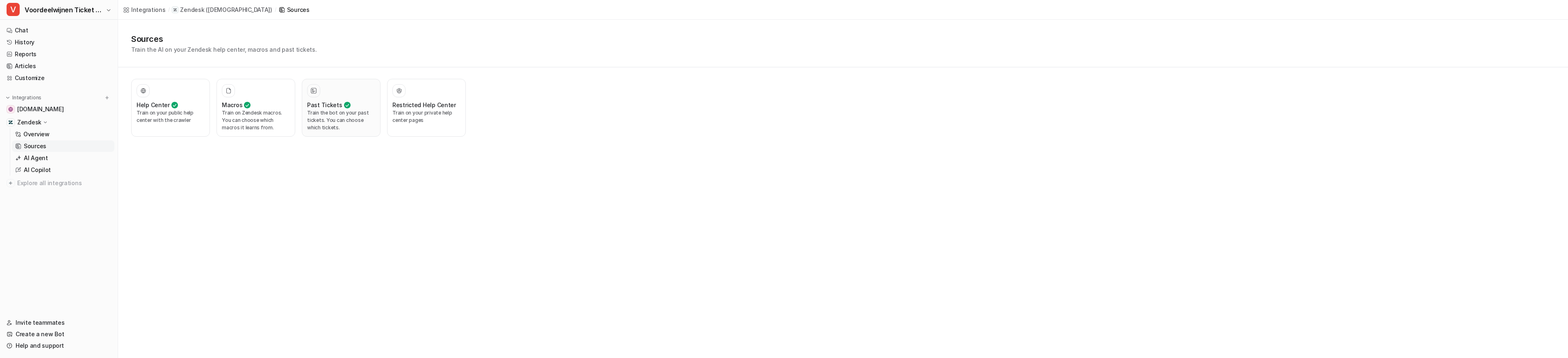
click at [337, 110] on p "Train the bot on your past tickets. You can choose which tickets." at bounding box center [341, 120] width 68 height 22
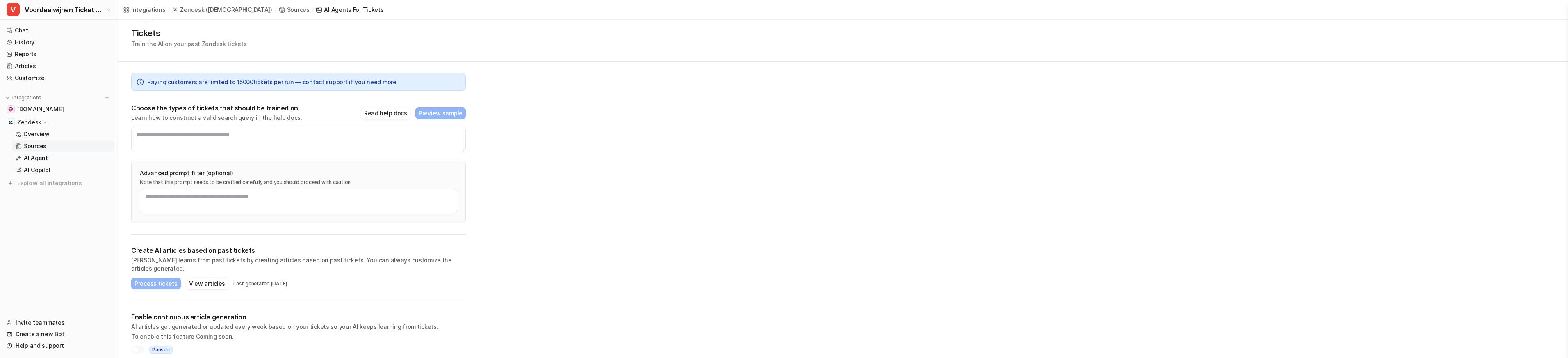
scroll to position [19, 0]
click at [140, 348] on div at bounding box center [138, 352] width 13 height 8
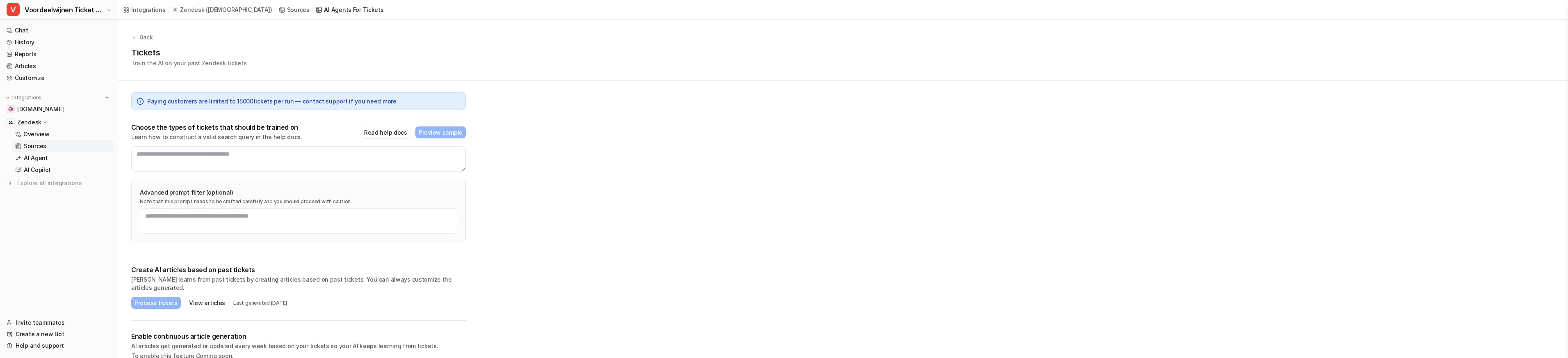
scroll to position [0, 0]
click at [42, 160] on p "AI Agent" at bounding box center [36, 158] width 24 height 8
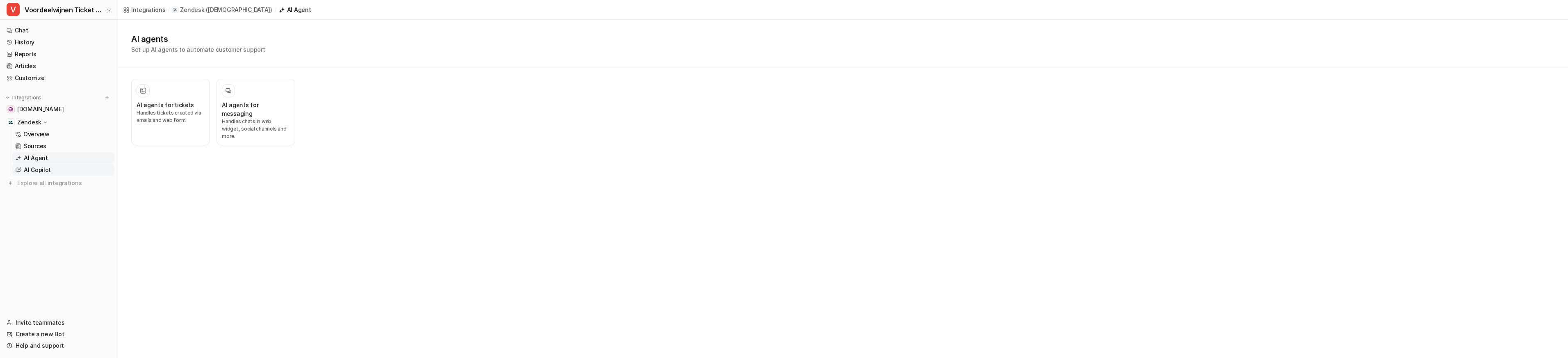
click at [47, 167] on p "AI Copilot" at bounding box center [37, 170] width 27 height 8
